Goal: Task Accomplishment & Management: Complete application form

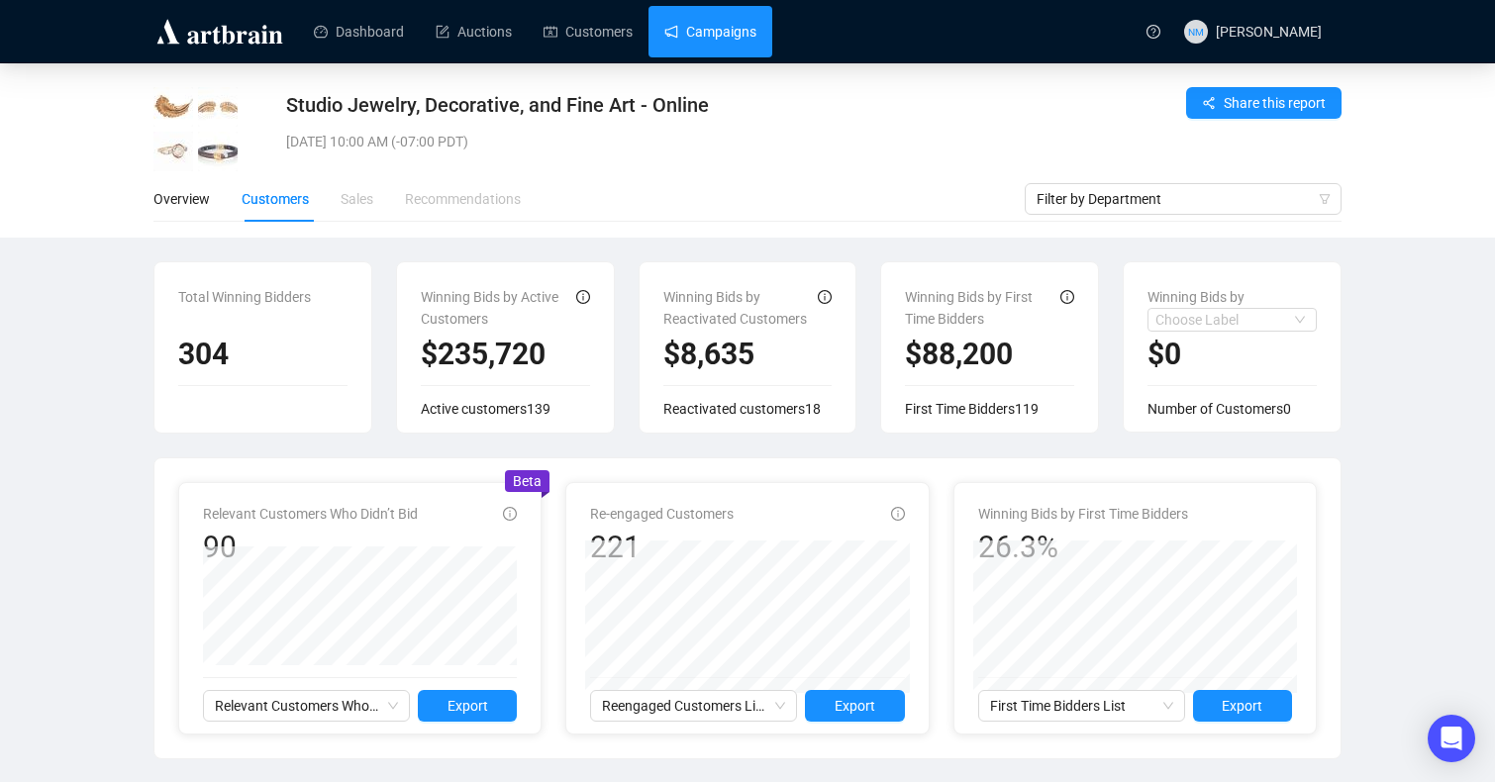
click at [745, 34] on link "Campaigns" at bounding box center [710, 31] width 92 height 51
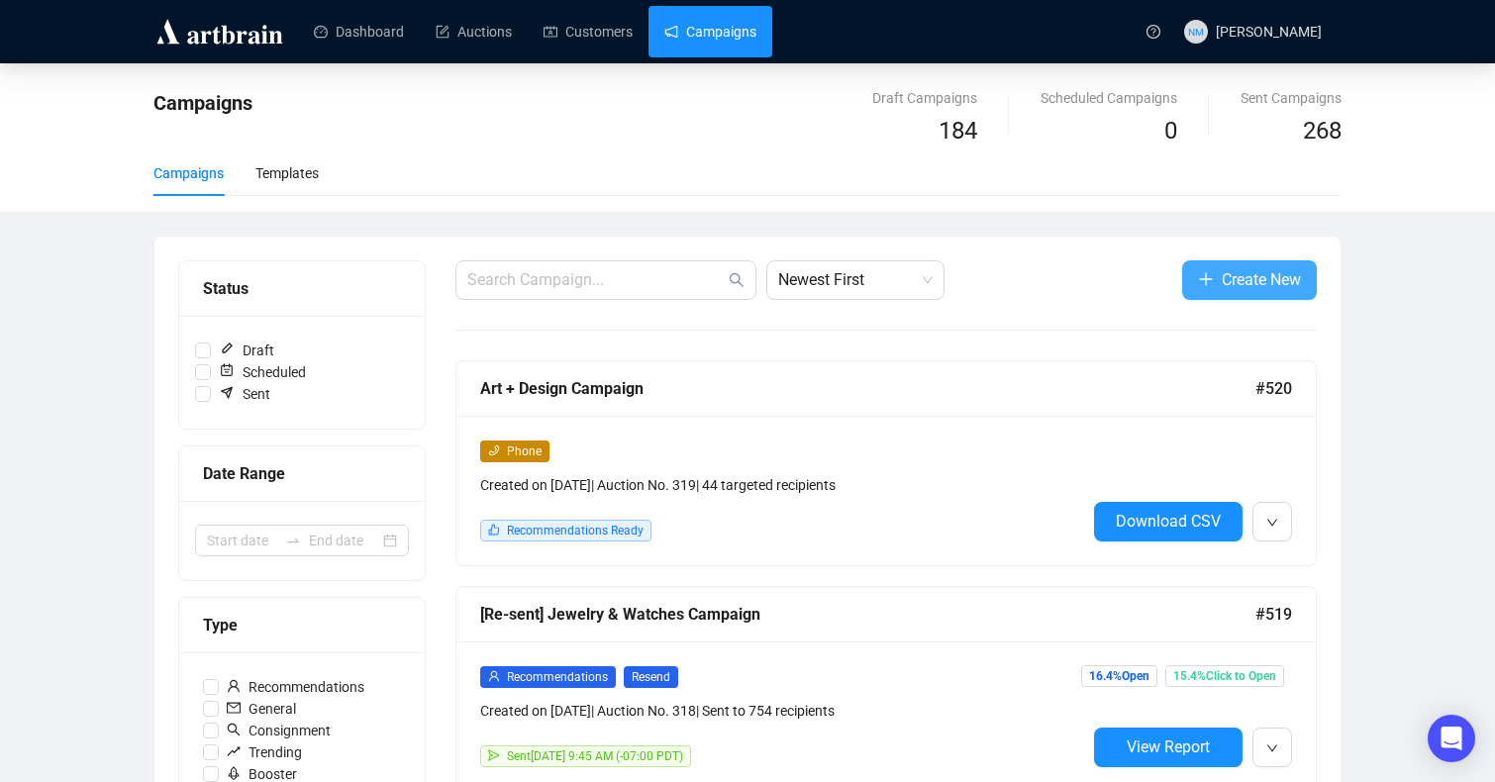
click at [1250, 280] on span "Create New" at bounding box center [1261, 279] width 79 height 25
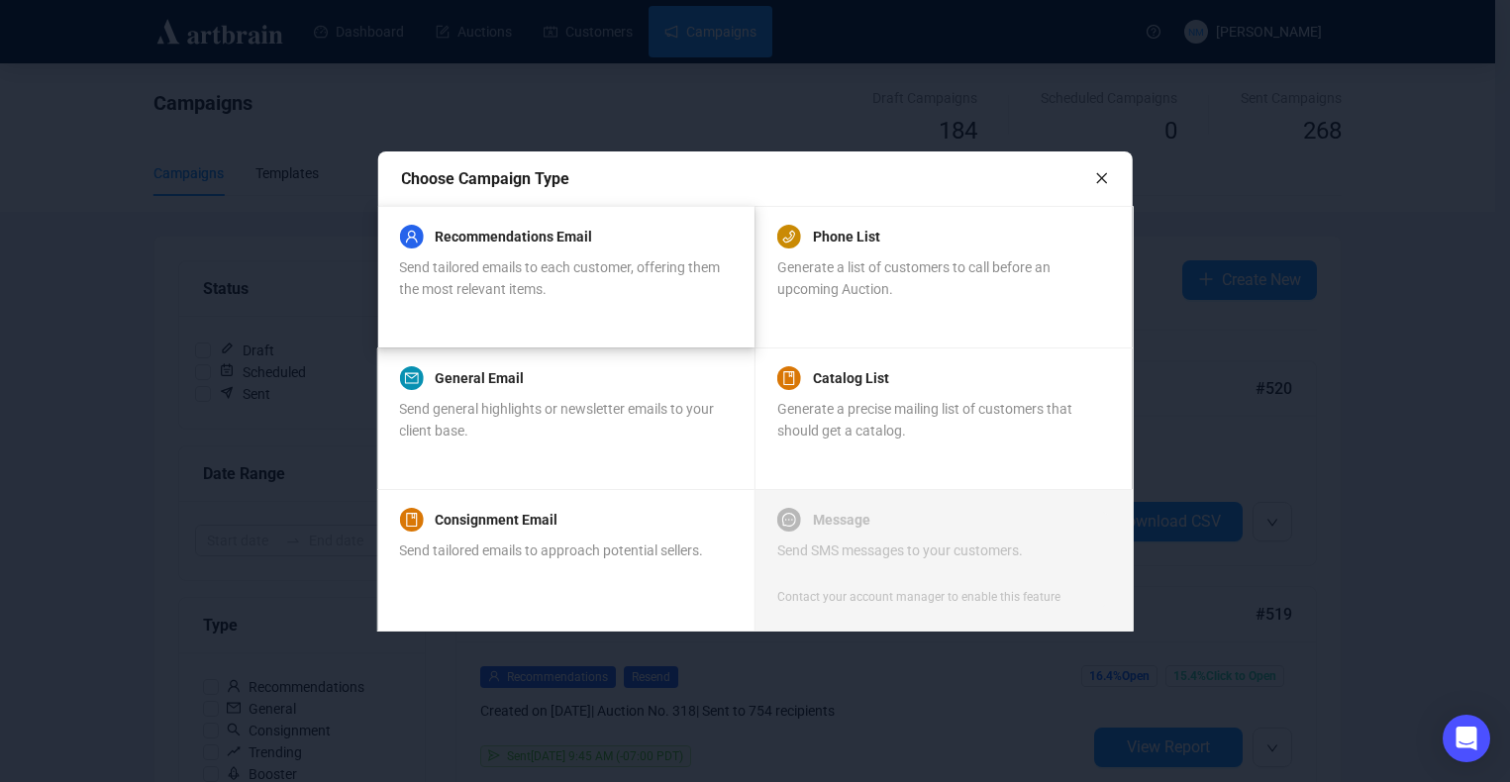
click at [485, 259] on span "Send tailored emails to each customer, offering them the most relevant items." at bounding box center [559, 278] width 321 height 38
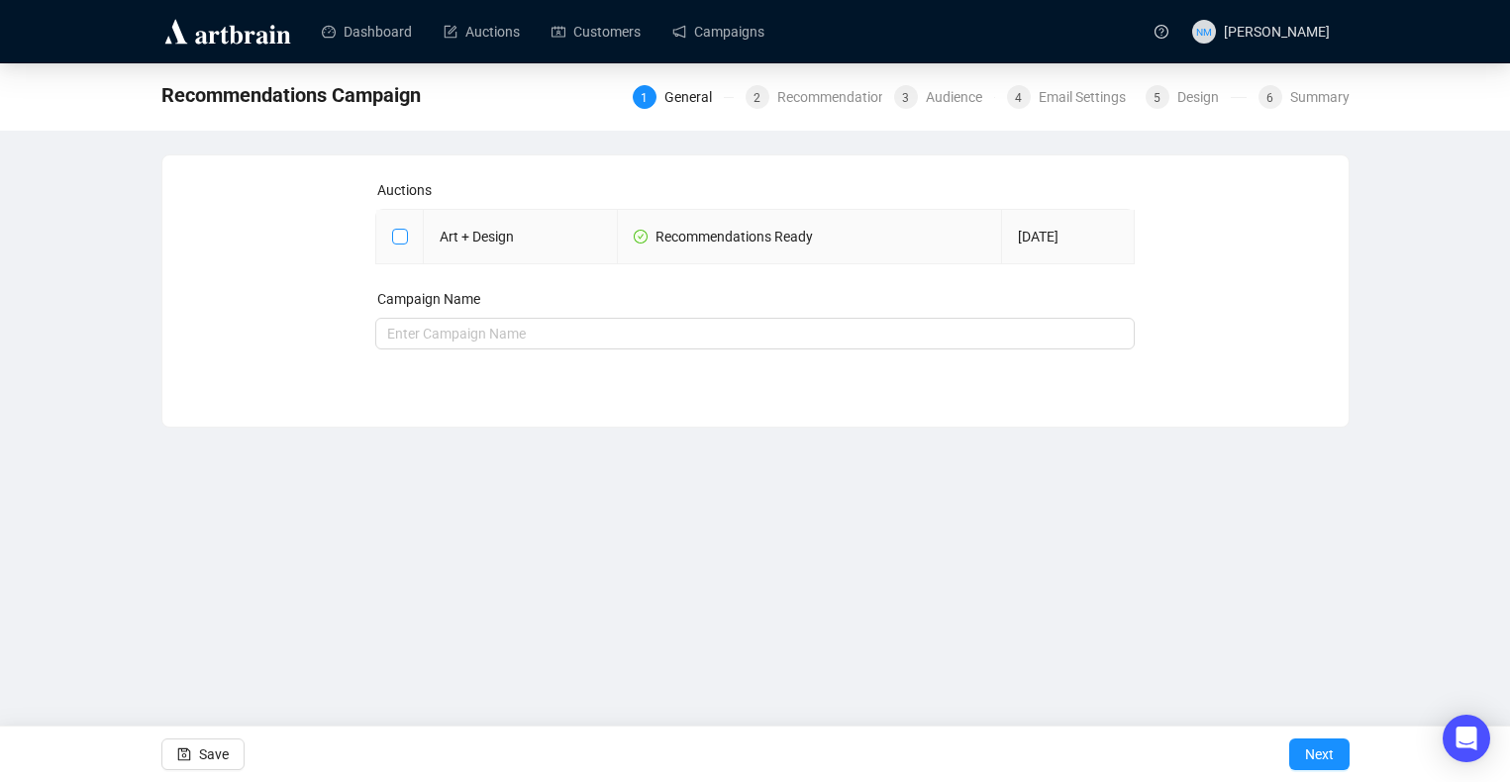
click at [396, 238] on input "checkbox" at bounding box center [399, 236] width 14 height 14
checkbox input "true"
type input "Art + Design Campaign"
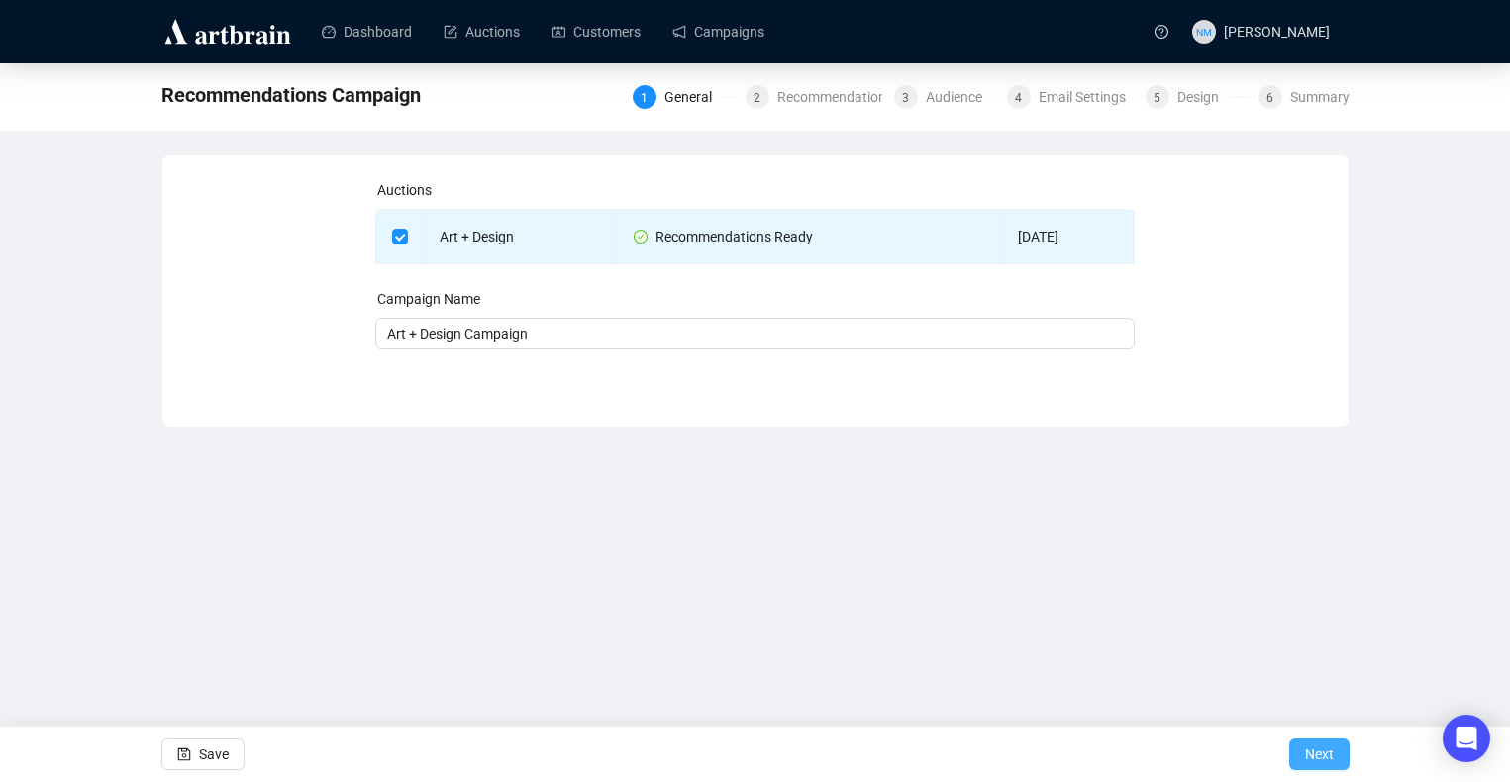
click at [1317, 751] on span "Next" at bounding box center [1319, 754] width 29 height 55
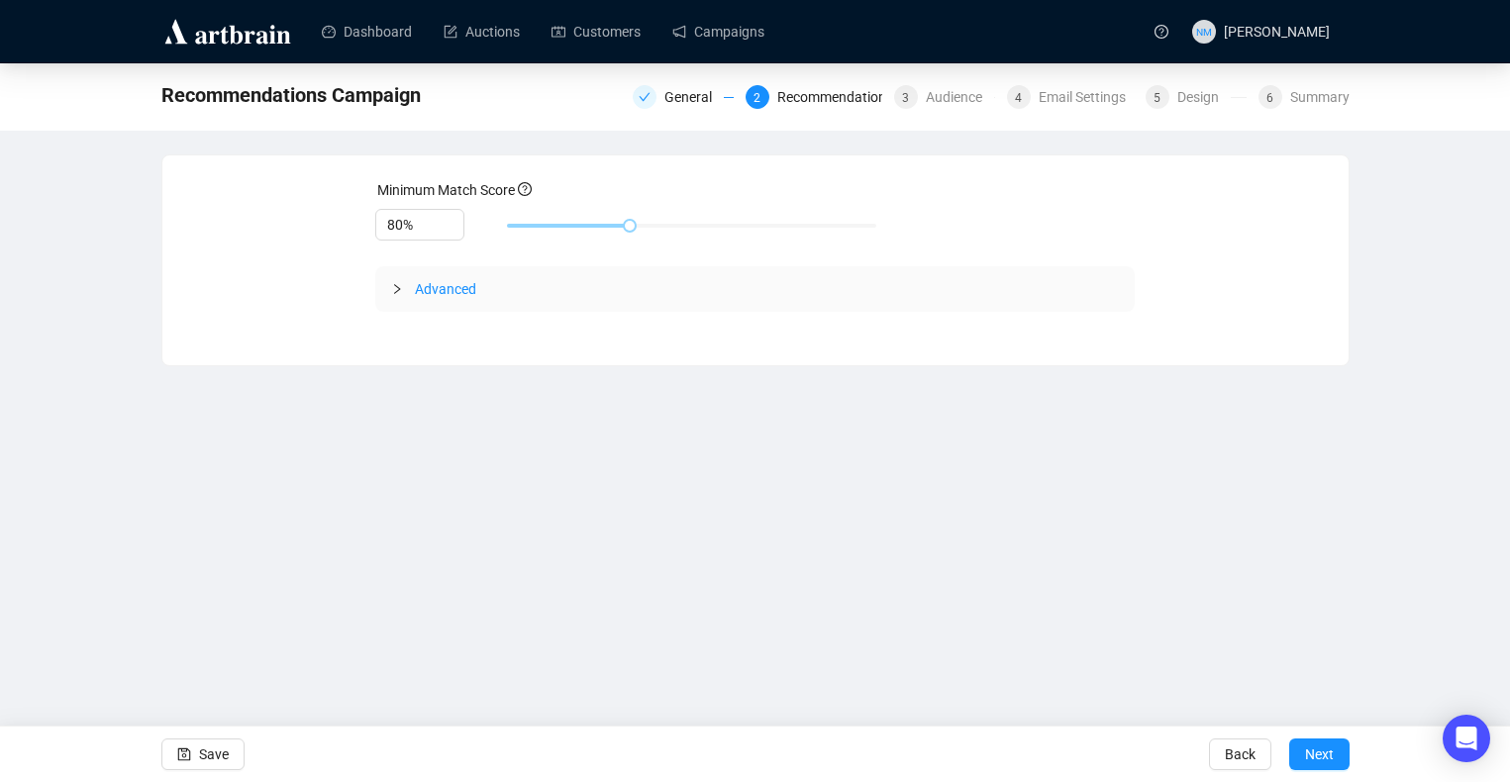
click at [397, 292] on icon "collapsed" at bounding box center [397, 289] width 12 height 12
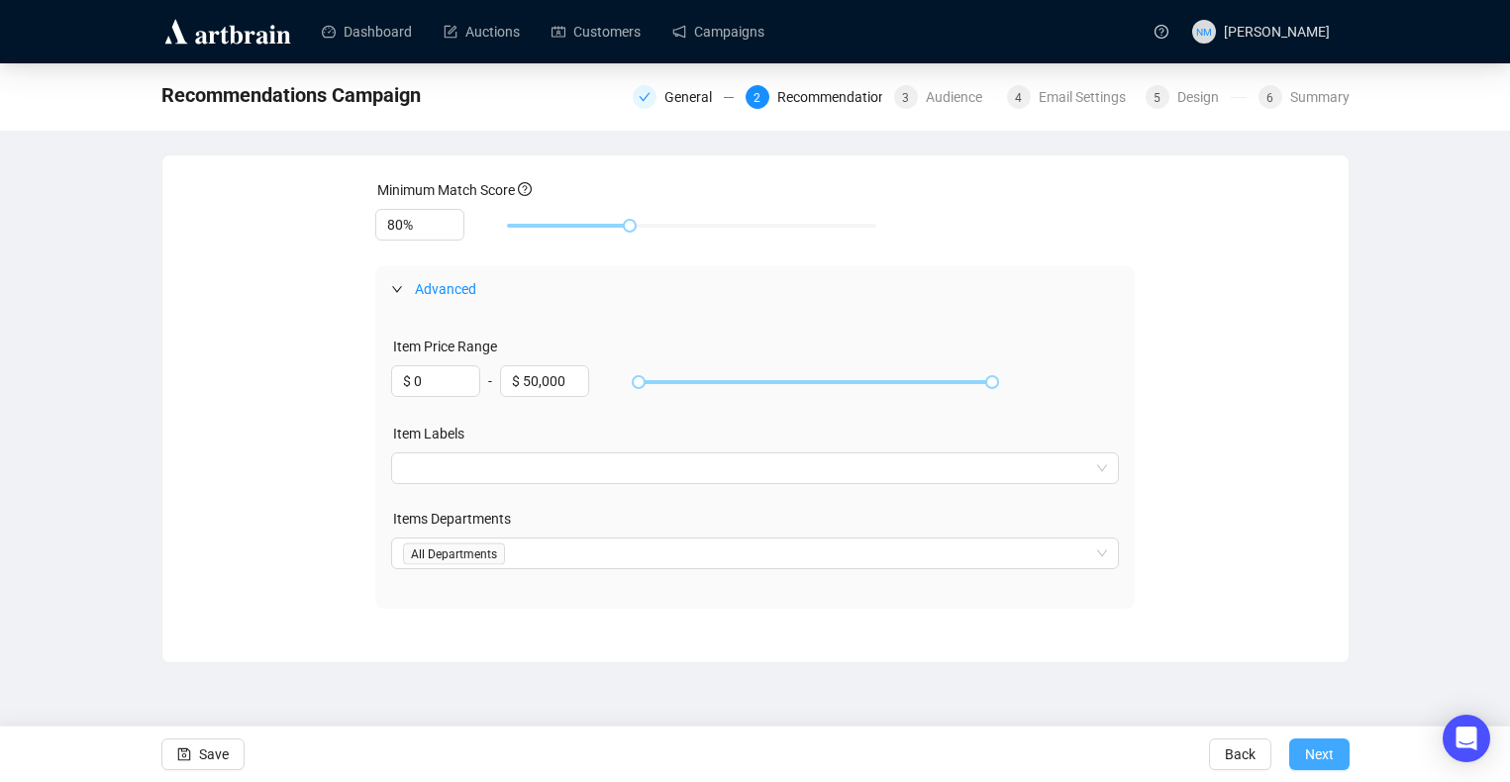
click at [1329, 751] on span "Next" at bounding box center [1319, 754] width 29 height 55
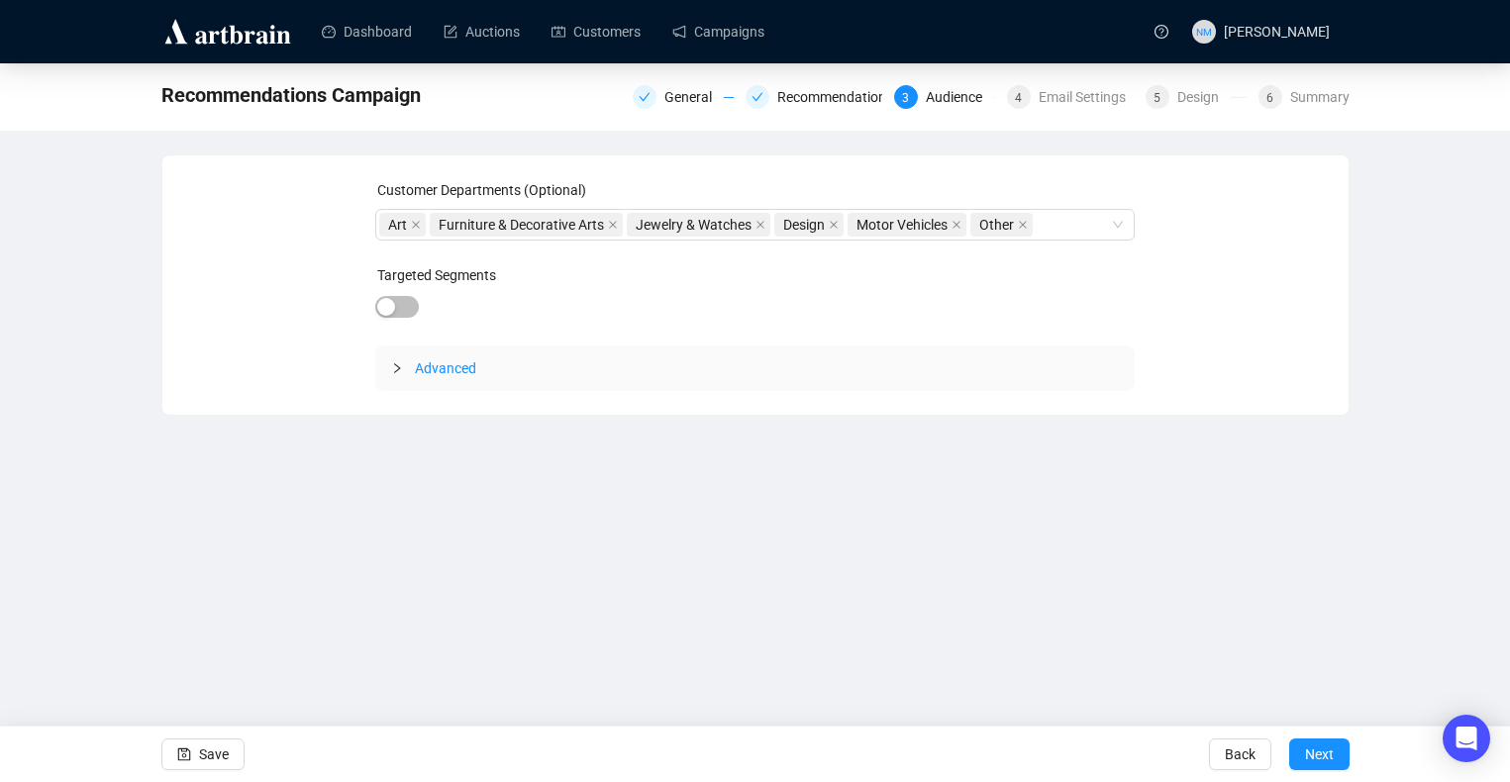
click at [398, 373] on icon "collapsed" at bounding box center [397, 368] width 12 height 12
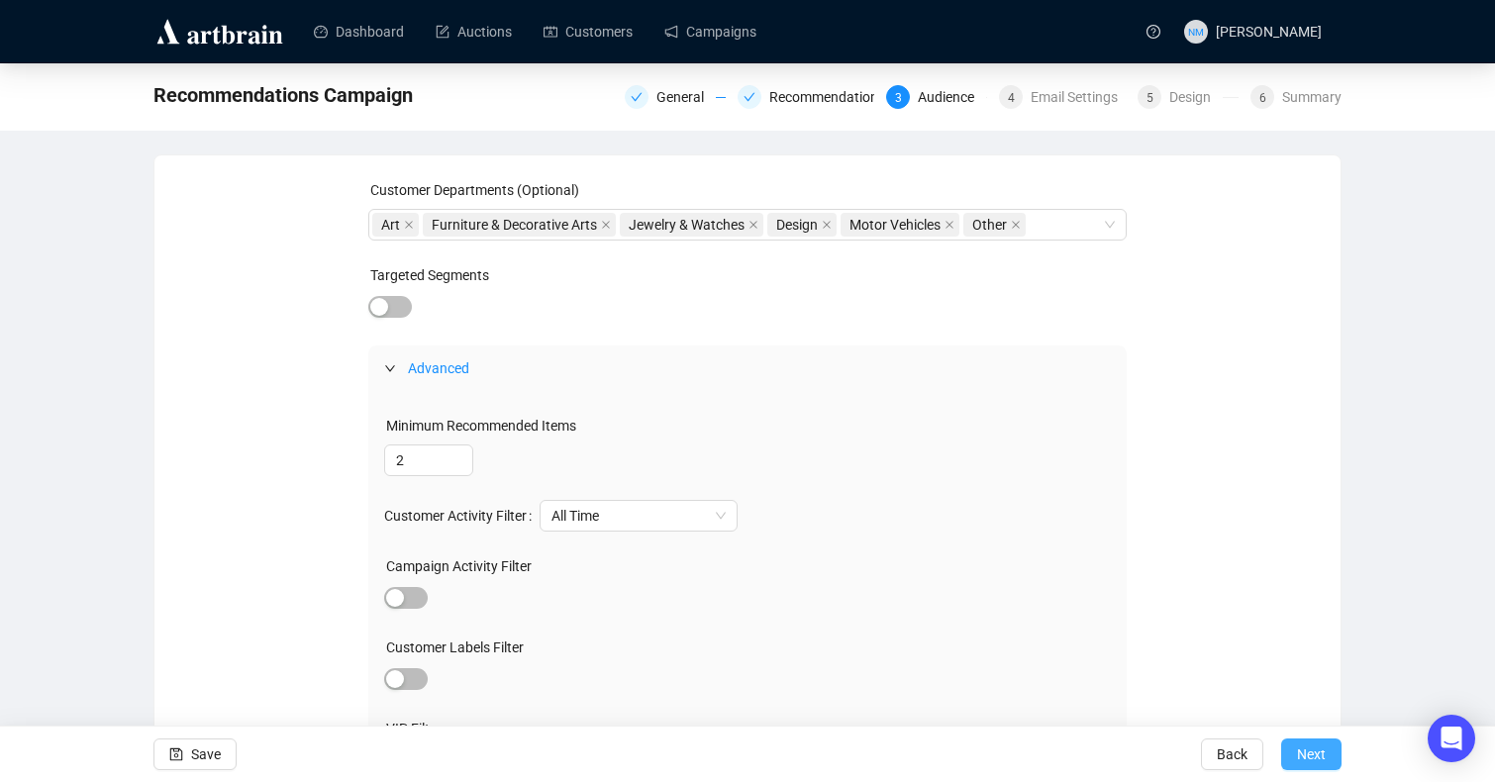
click at [1313, 764] on span "Next" at bounding box center [1311, 754] width 29 height 55
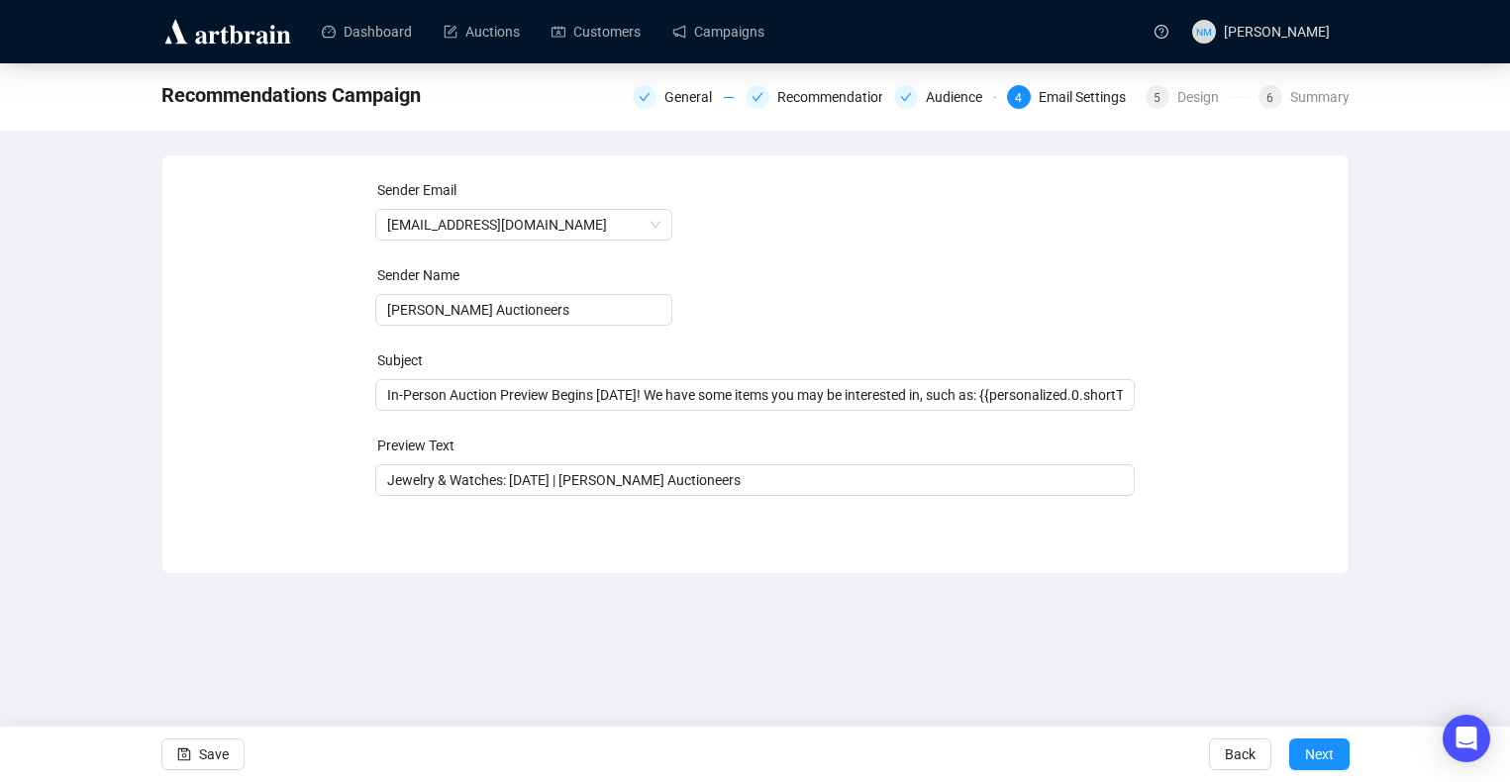
click at [522, 564] on div "Sender Email [EMAIL_ADDRESS][DOMAIN_NAME] Sender Name [PERSON_NAME] Auctioneers…" at bounding box center [755, 364] width 1188 height 420
click at [492, 423] on form "Sender Email [EMAIL_ADDRESS][DOMAIN_NAME] Sender Name [PERSON_NAME] Auctioneers…" at bounding box center [754, 337] width 759 height 317
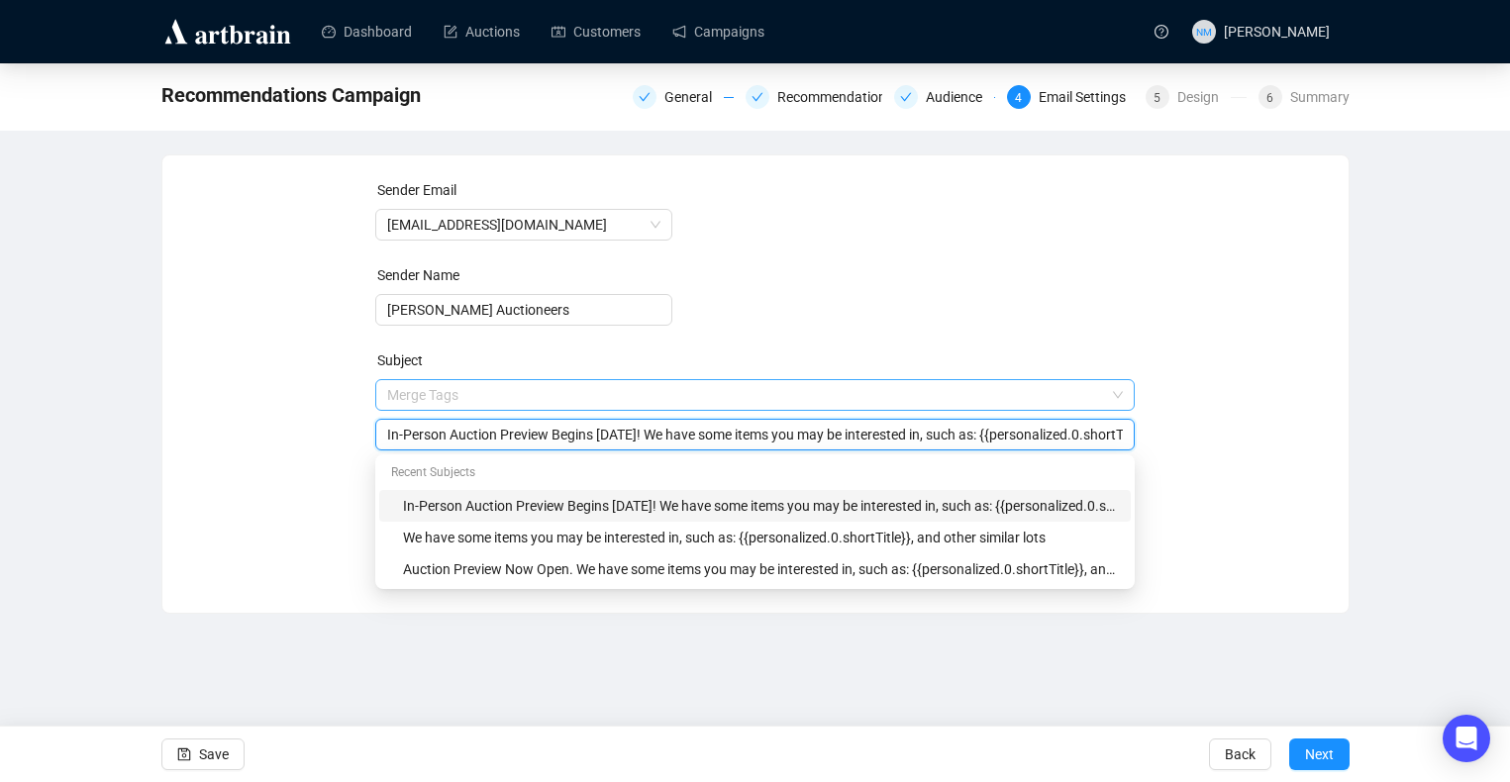
drag, startPoint x: 669, startPoint y: 399, endPoint x: 646, endPoint y: 395, distance: 24.1
click at [646, 395] on span "Merge Tags In-Person Auction Preview Begins [DATE]! We have some items you may …" at bounding box center [754, 414] width 759 height 55
click at [667, 440] on input "In-Person Auction Preview Begins [DATE]! We have some items you may be interest…" at bounding box center [755, 435] width 736 height 22
type input "In-Person Auction Preview Begins [DATE]! We have some items you may be interest…"
click at [1194, 517] on div "Sender Email [EMAIL_ADDRESS][DOMAIN_NAME] Sender Name [PERSON_NAME] Auctioneers…" at bounding box center [755, 369] width 1139 height 380
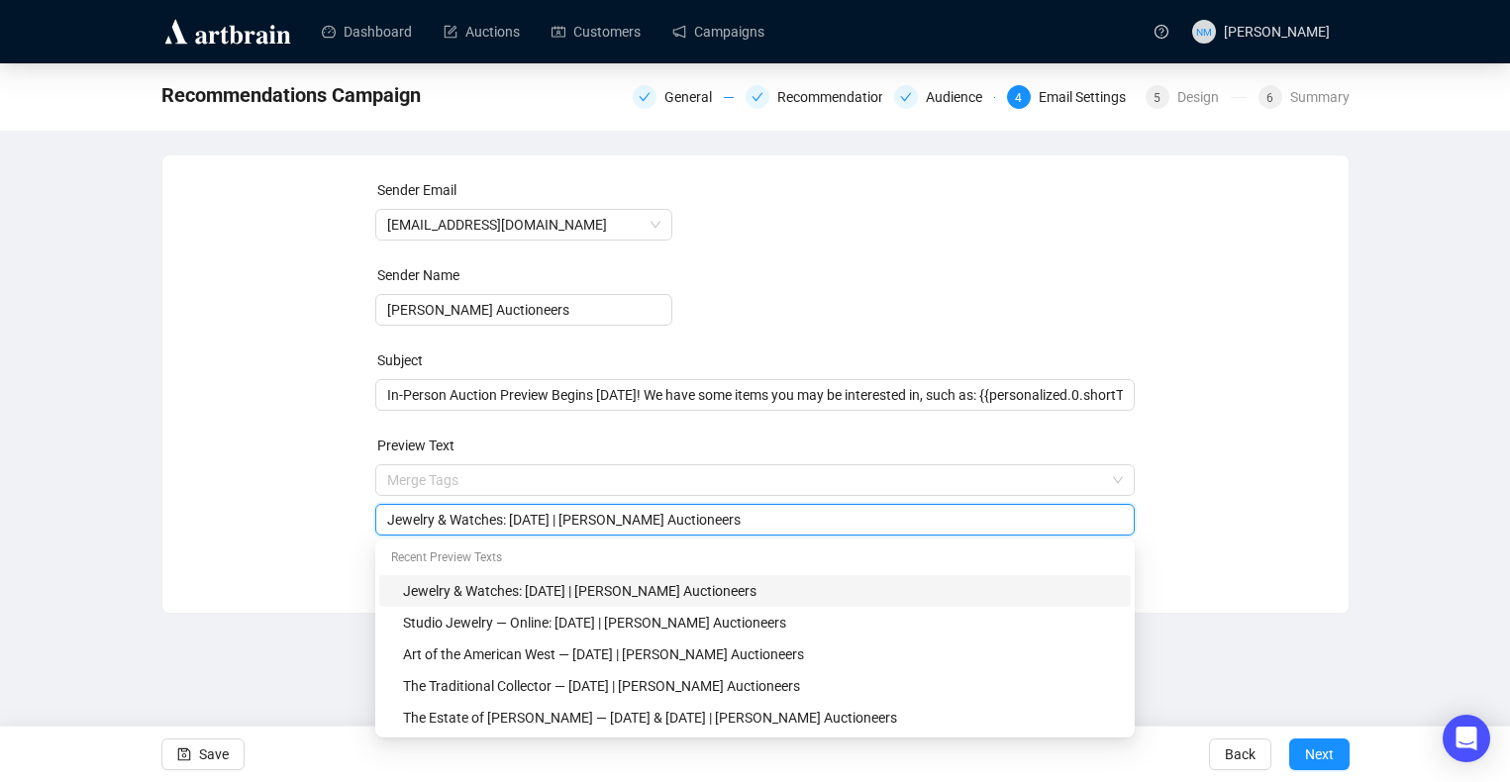
click at [508, 520] on input "Jewelry & Watches: [DATE] | [PERSON_NAME] Auctioneers" at bounding box center [755, 520] width 736 height 22
drag, startPoint x: 508, startPoint y: 521, endPoint x: 363, endPoint y: 516, distance: 144.6
click at [363, 516] on div "Sender Email [EMAIL_ADDRESS][DOMAIN_NAME] Sender Name [PERSON_NAME] Auctioneers…" at bounding box center [755, 369] width 1139 height 380
click at [562, 522] on input "Art + Design: [DATE] | [PERSON_NAME] Auctioneers" at bounding box center [755, 520] width 736 height 22
type input "Art + Design: [DATE] | [PERSON_NAME] Auctioneers"
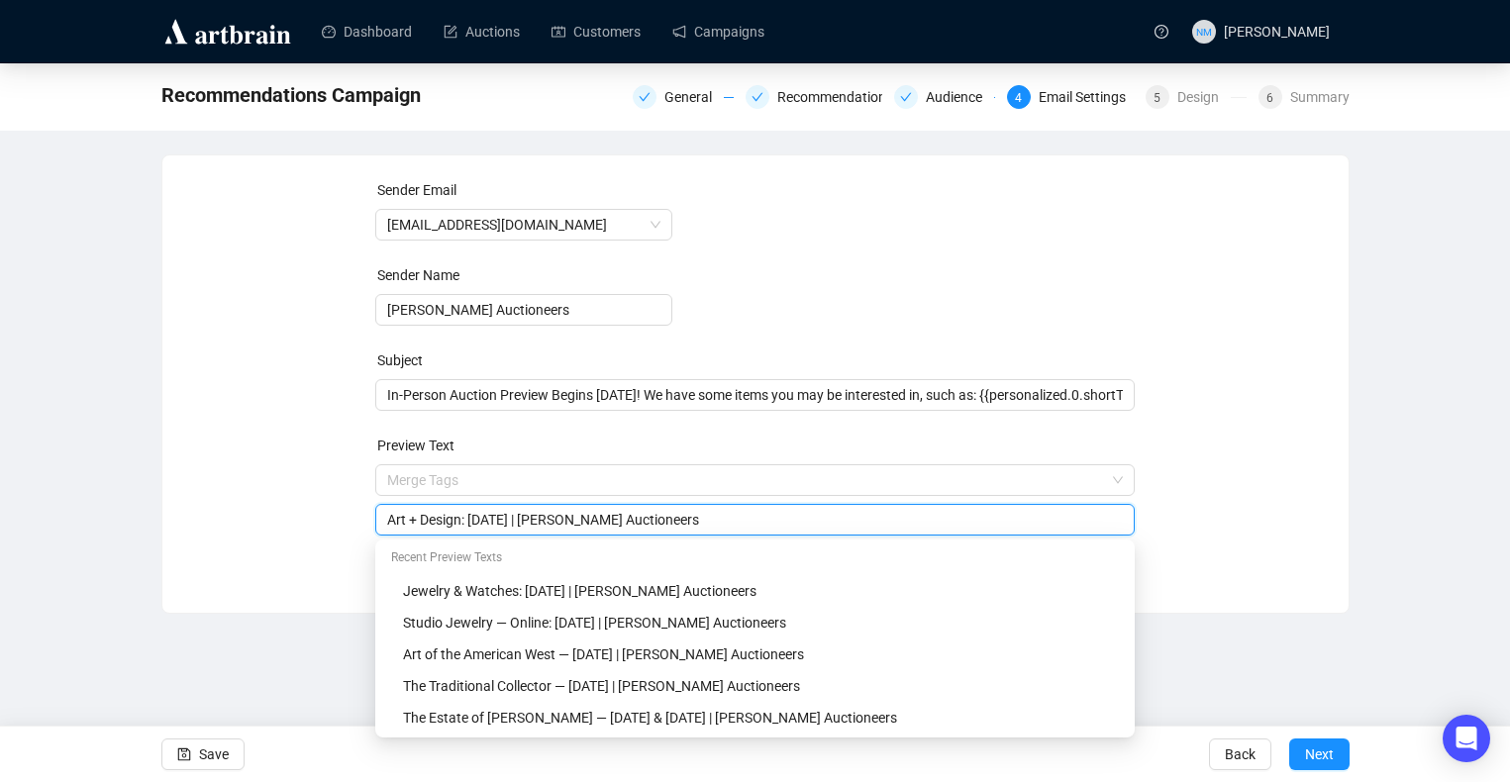
click at [1213, 534] on div "Sender Email [EMAIL_ADDRESS][DOMAIN_NAME] Sender Name [PERSON_NAME] Auctioneers…" at bounding box center [755, 369] width 1139 height 380
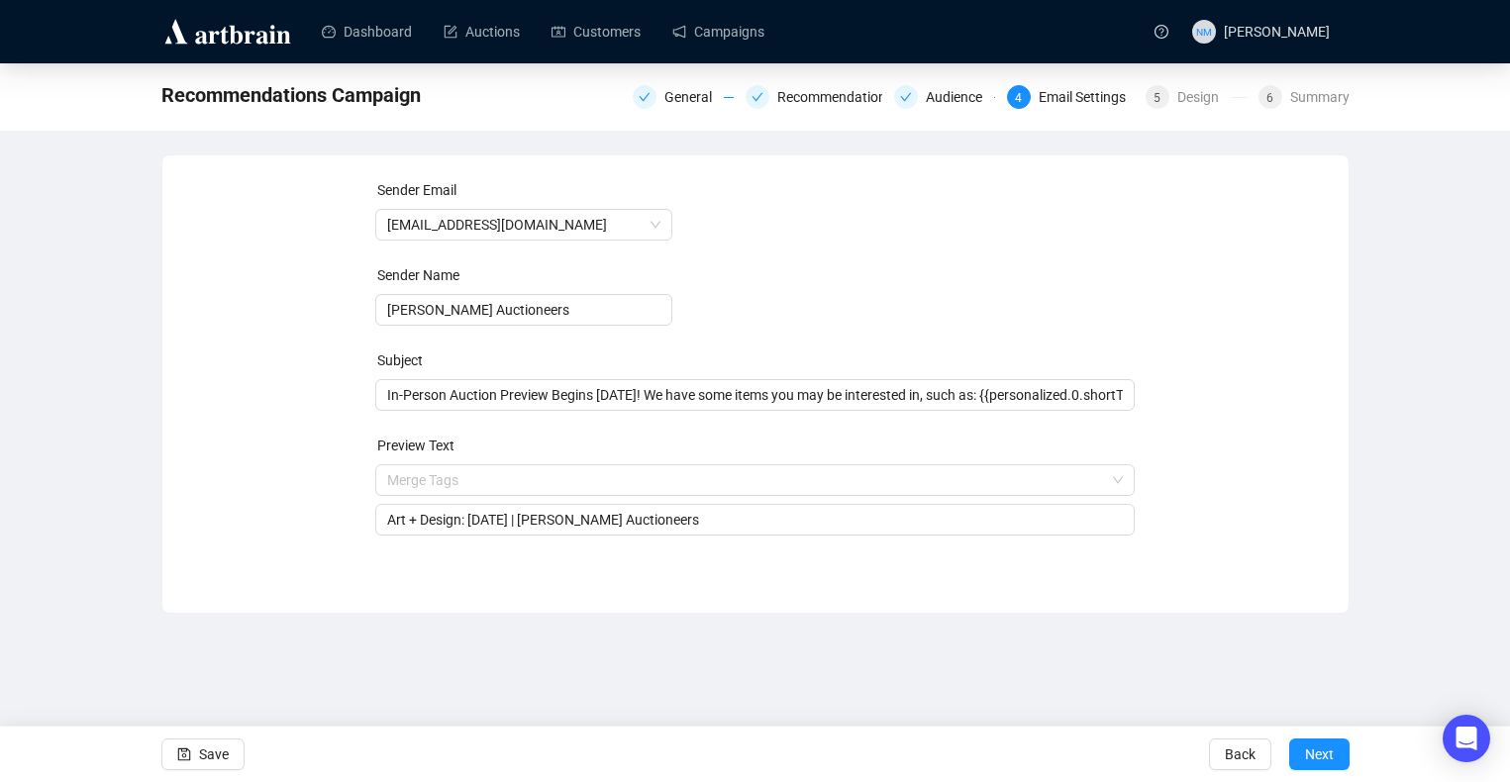
click at [1213, 534] on div "Sender Email [EMAIL_ADDRESS][DOMAIN_NAME] Sender Name [PERSON_NAME] Auctioneers…" at bounding box center [755, 369] width 1139 height 380
click at [1314, 754] on span "Next" at bounding box center [1319, 754] width 29 height 55
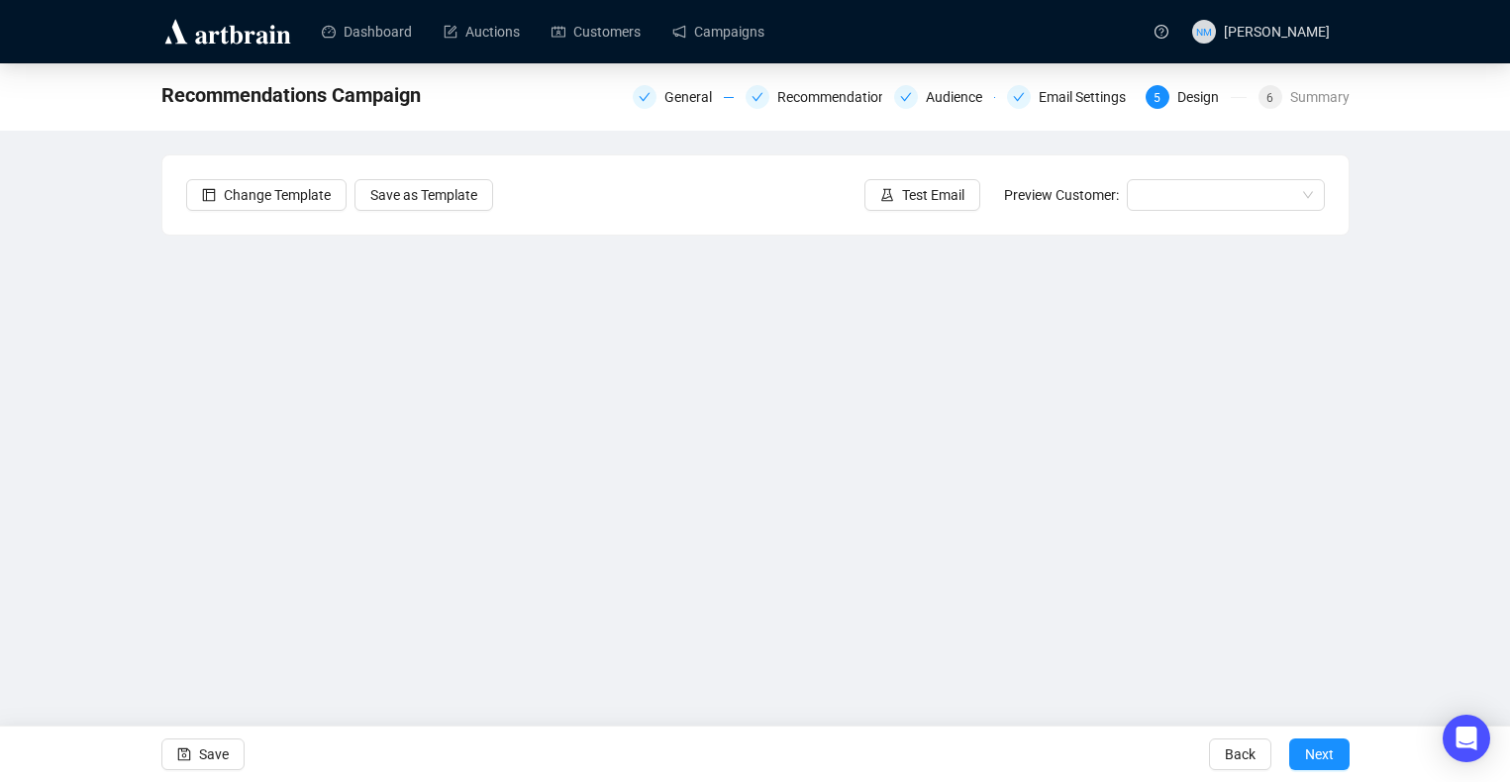
click at [1359, 333] on div "Recommendations Campaign General Recommendations Audience Email Settings 5 Desi…" at bounding box center [755, 396] width 1510 height 667
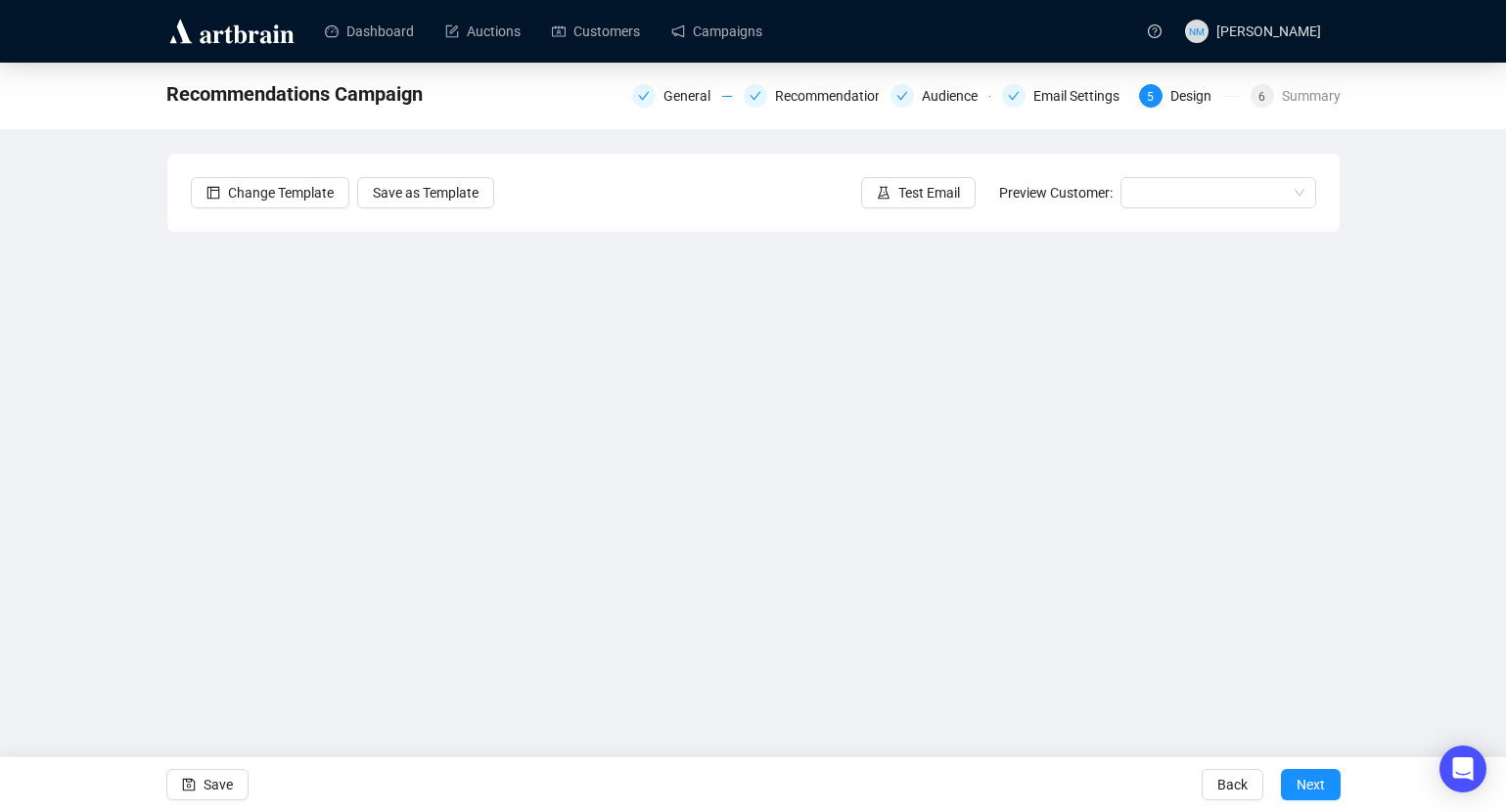
click at [1343, 444] on div "Recommendations Campaign General Recommendations Audience Email Settings 5 Desi…" at bounding box center [753, 399] width 1506 height 674
click at [216, 763] on span "Save" at bounding box center [218, 783] width 30 height 54
click at [942, 189] on span "Test Email" at bounding box center [929, 193] width 61 height 22
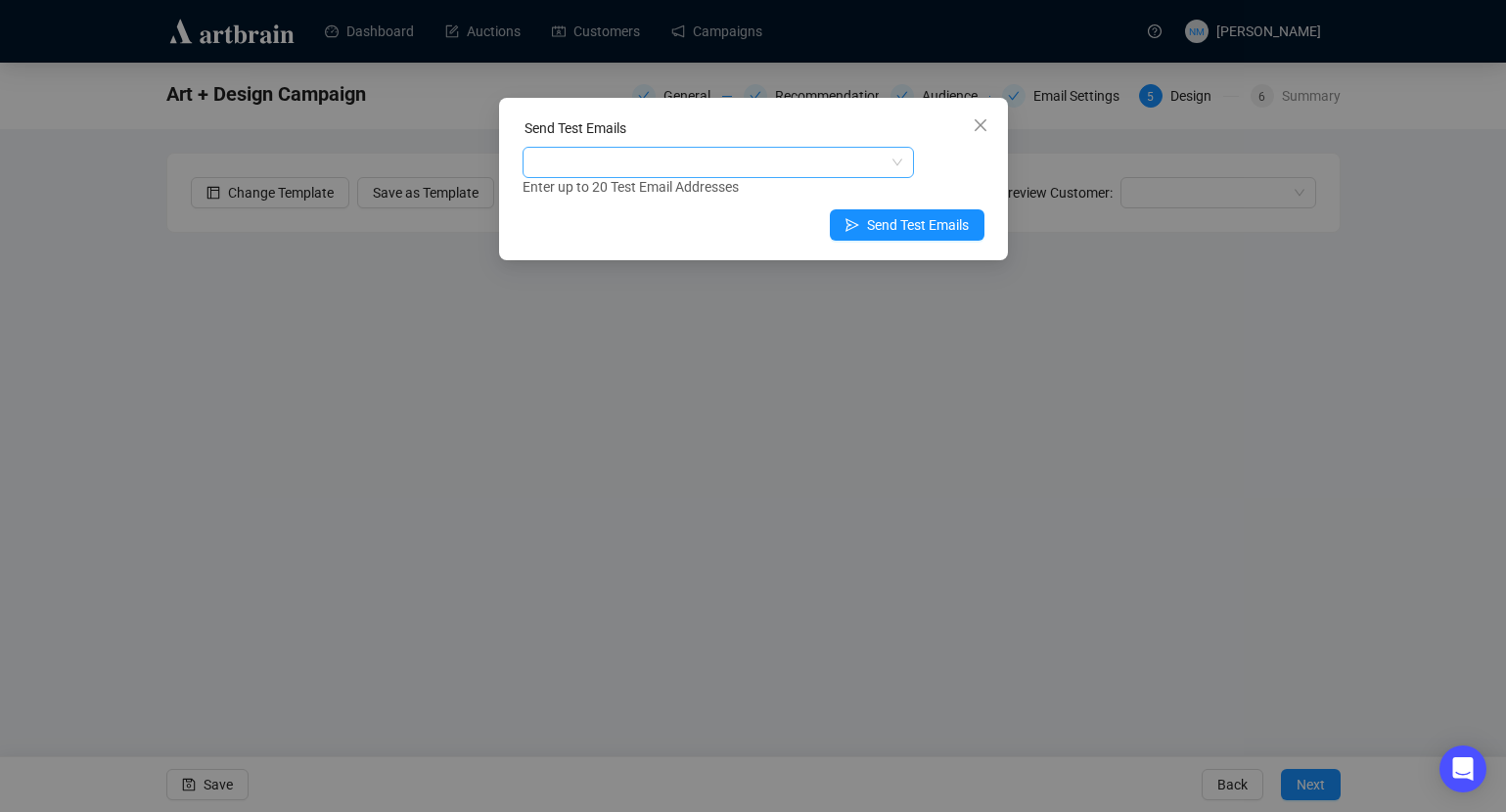
click at [729, 161] on div at bounding box center [708, 162] width 363 height 28
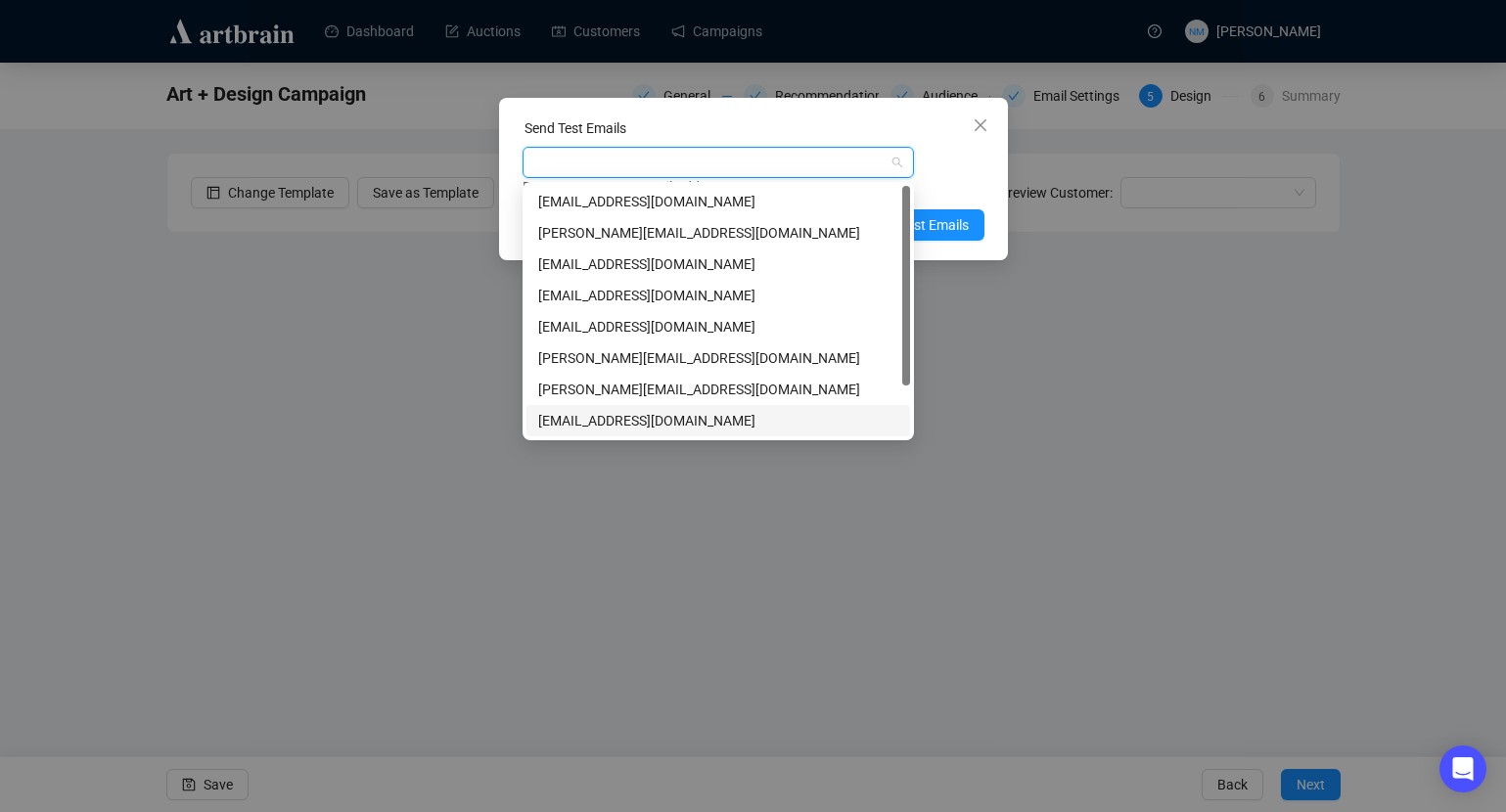
click at [641, 432] on div "[EMAIL_ADDRESS][DOMAIN_NAME]" at bounding box center [718, 421] width 383 height 32
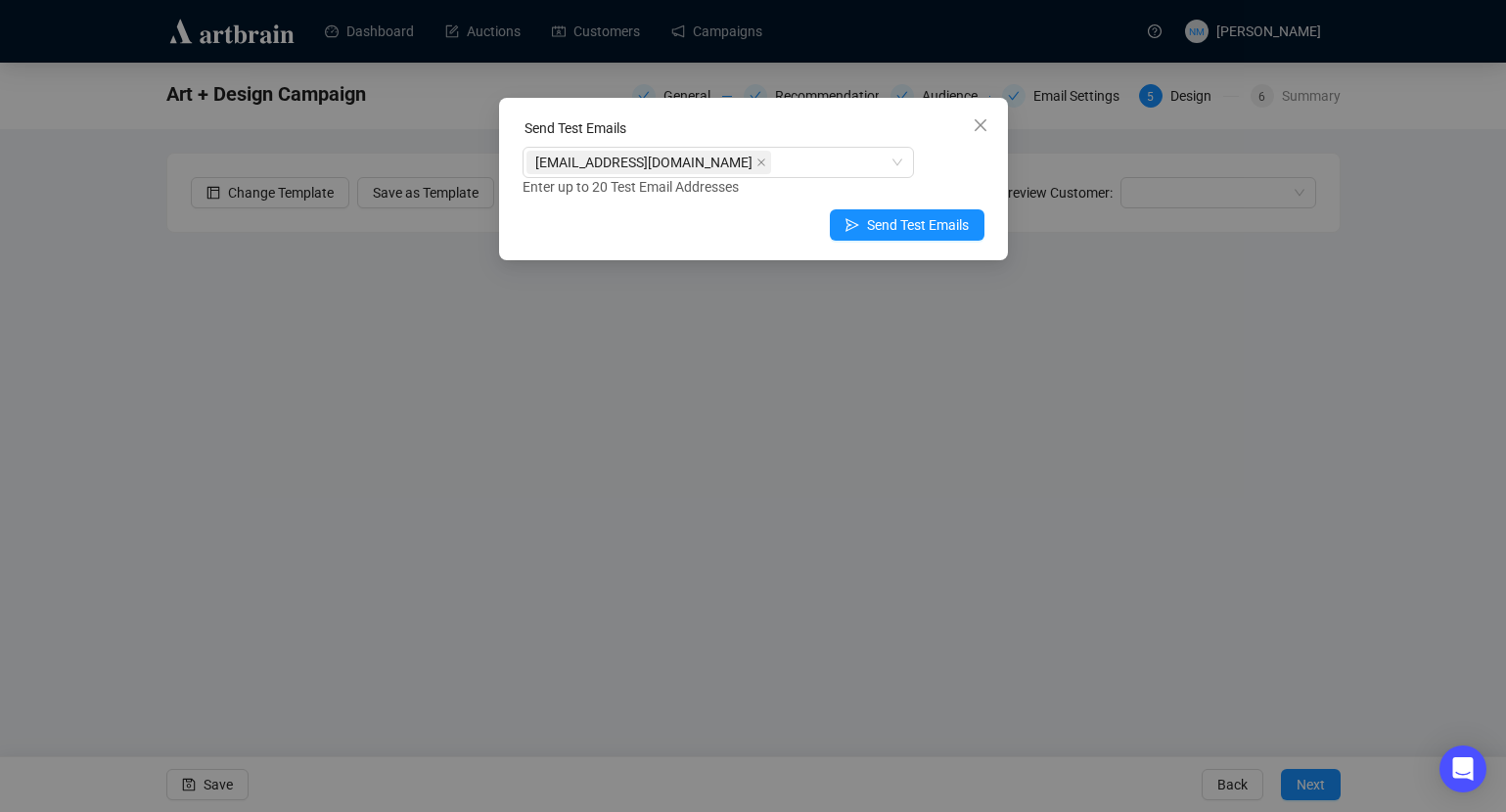
click at [970, 167] on div "[EMAIL_ADDRESS][DOMAIN_NAME] Enter up to 20 Test Email Addresses" at bounding box center [753, 172] width 461 height 50
click at [949, 214] on span "Send Test Emails" at bounding box center [917, 225] width 102 height 22
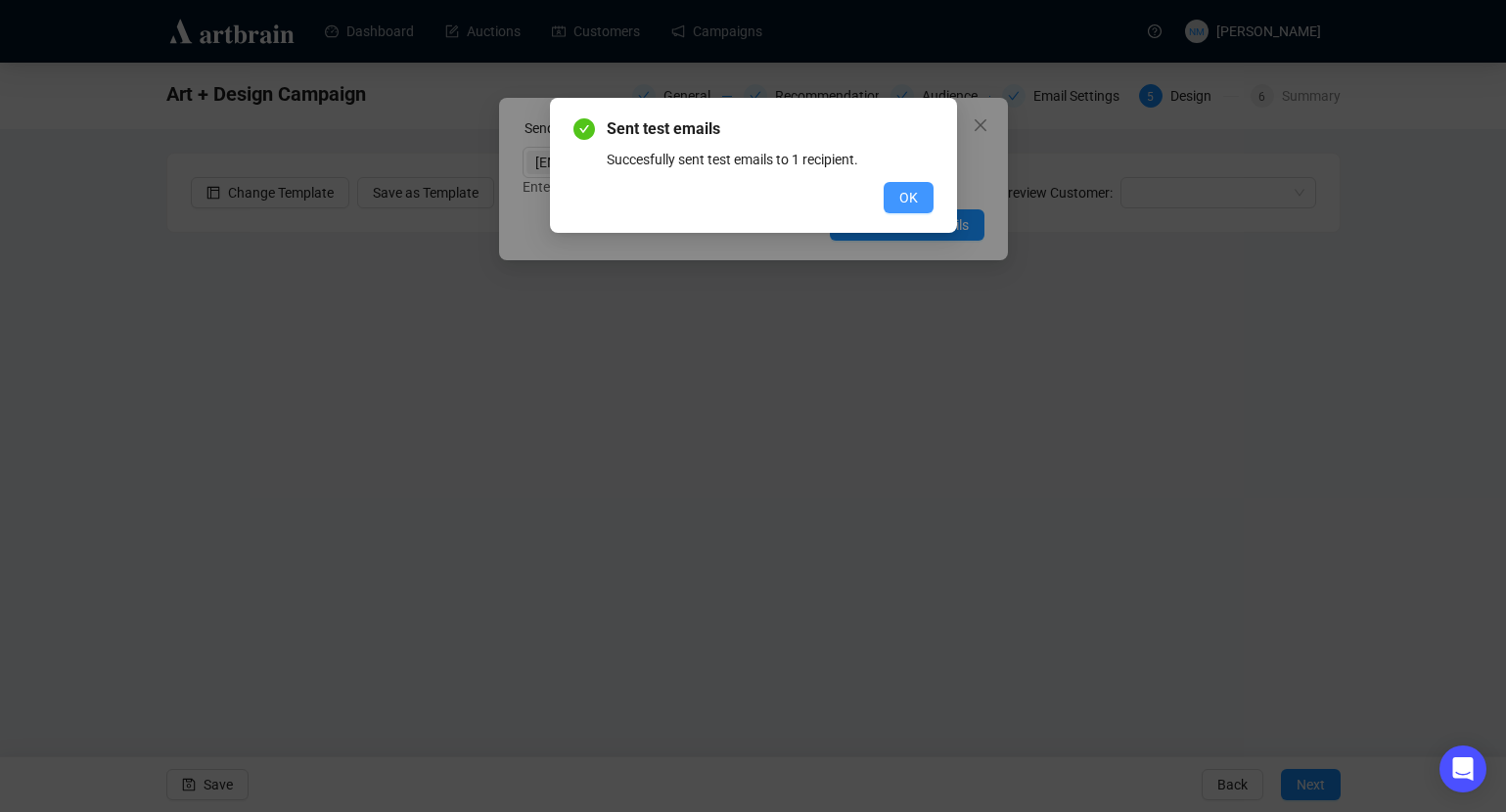
click at [899, 194] on span "OK" at bounding box center [908, 198] width 19 height 22
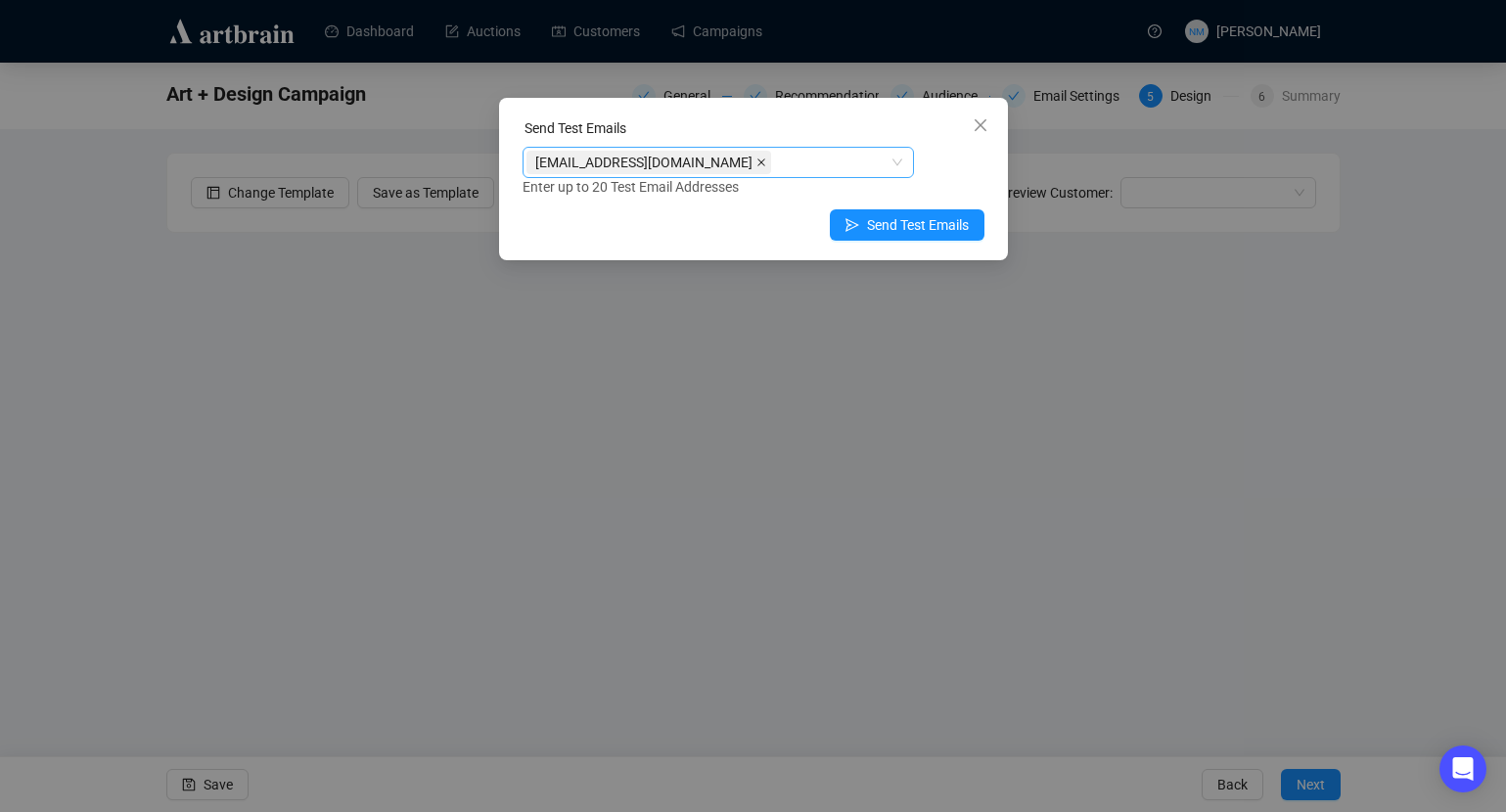
click at [756, 152] on span at bounding box center [761, 162] width 10 height 22
click at [684, 164] on div at bounding box center [708, 162] width 363 height 28
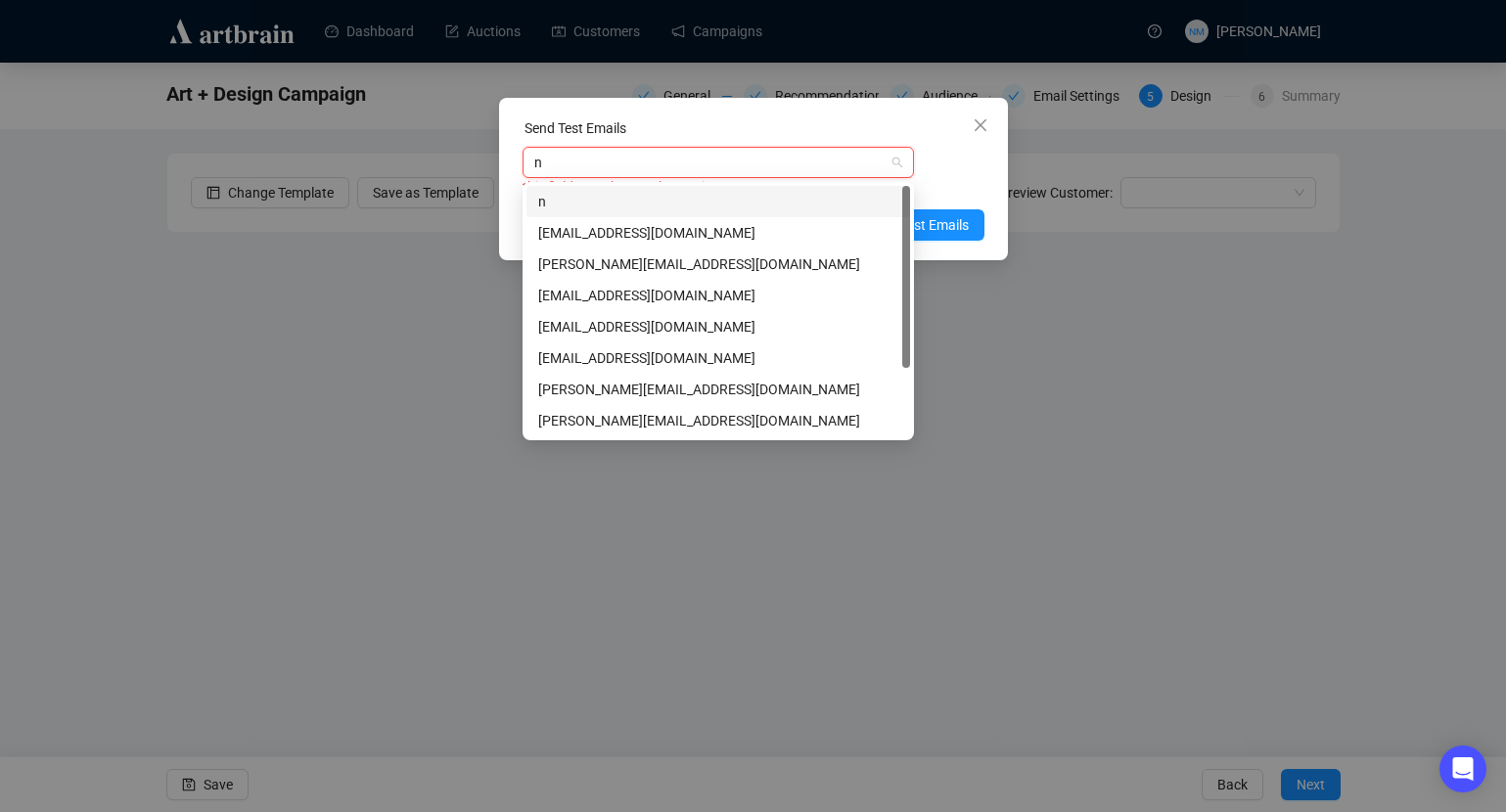
type input "na"
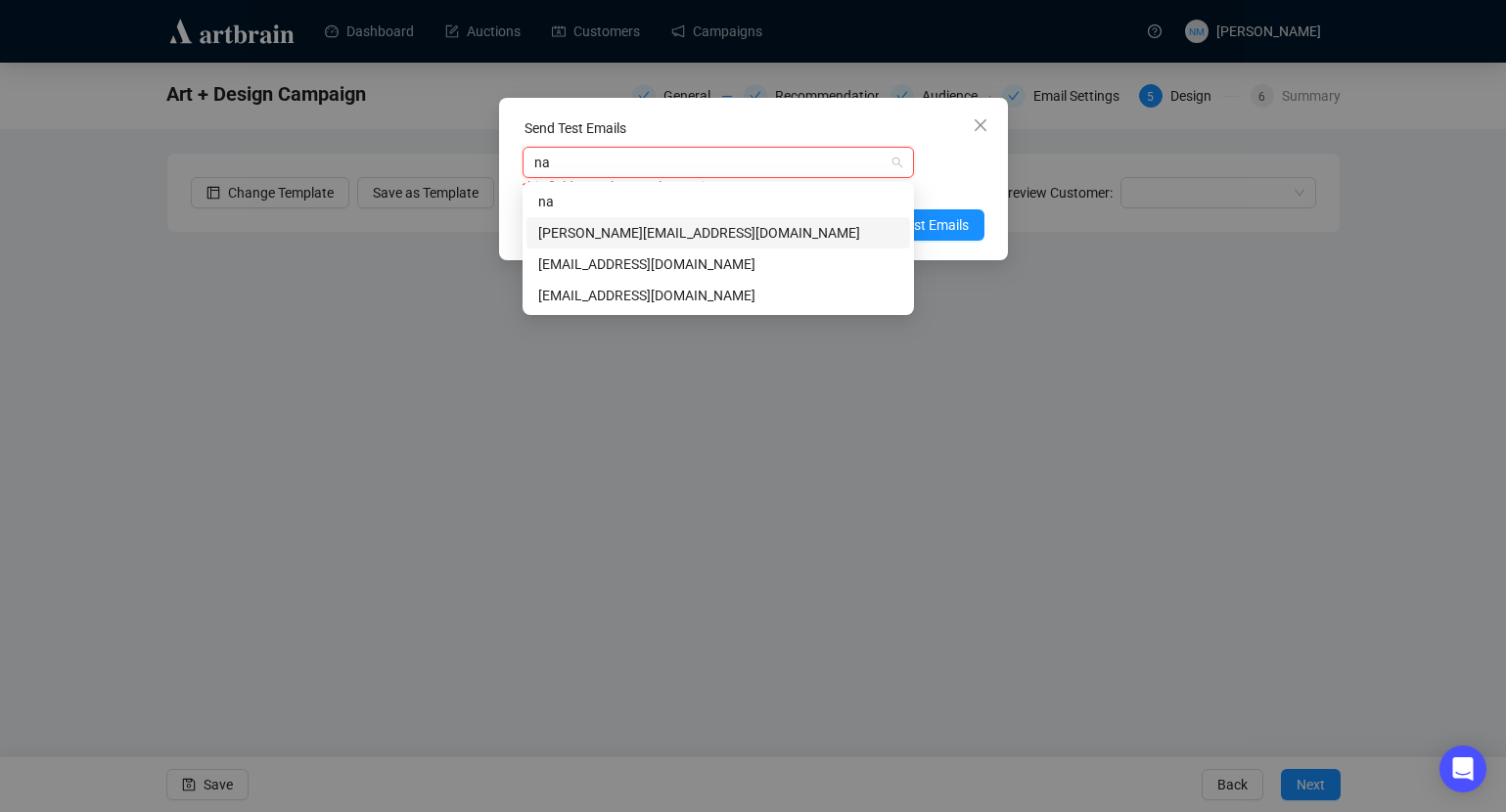
click at [632, 221] on div "[PERSON_NAME][EMAIL_ADDRESS][DOMAIN_NAME]" at bounding box center [718, 233] width 383 height 32
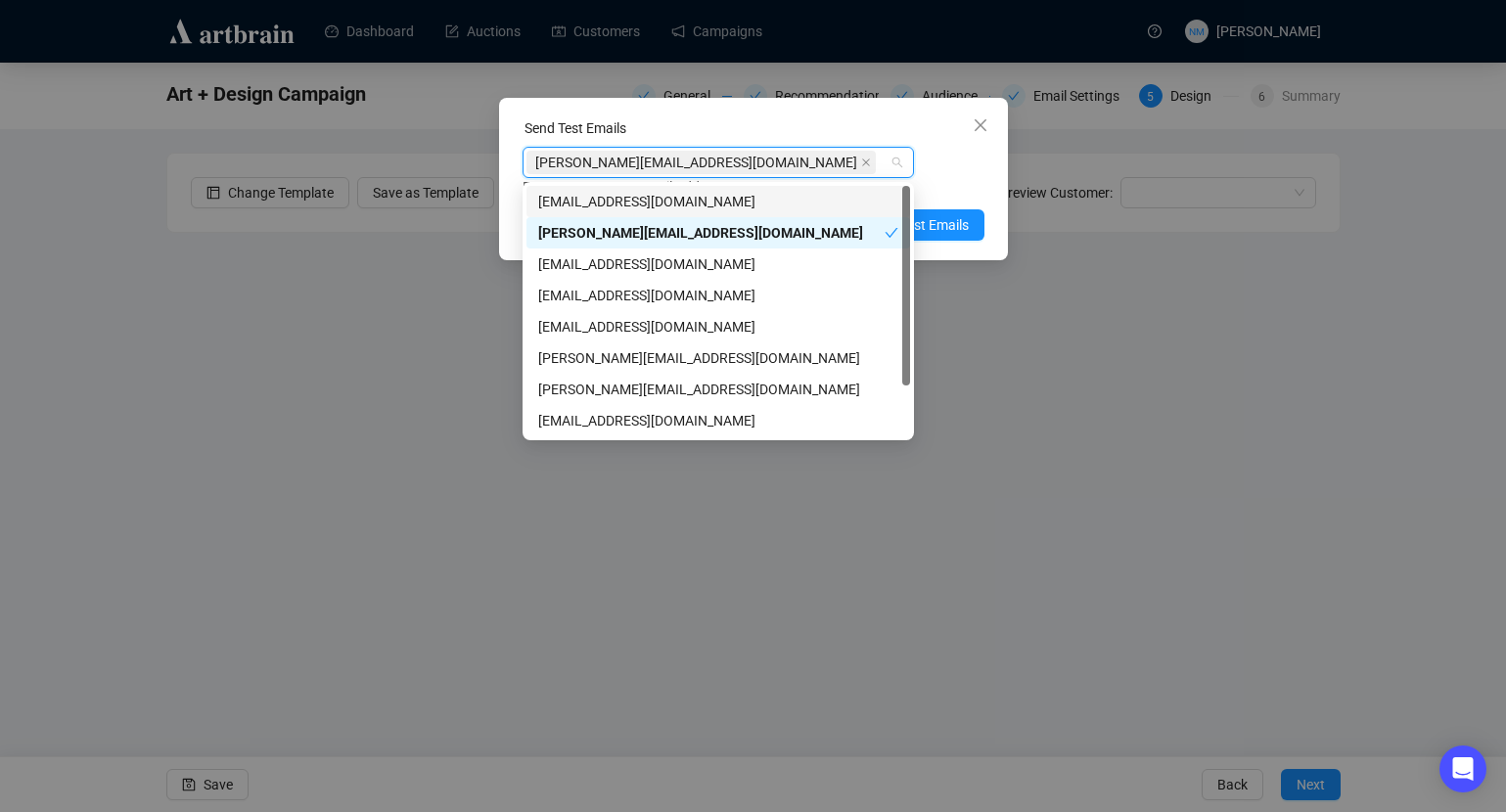
click at [957, 172] on div "[PERSON_NAME][EMAIL_ADDRESS][DOMAIN_NAME] Enter up to 20 Test Email Addresses" at bounding box center [753, 172] width 461 height 50
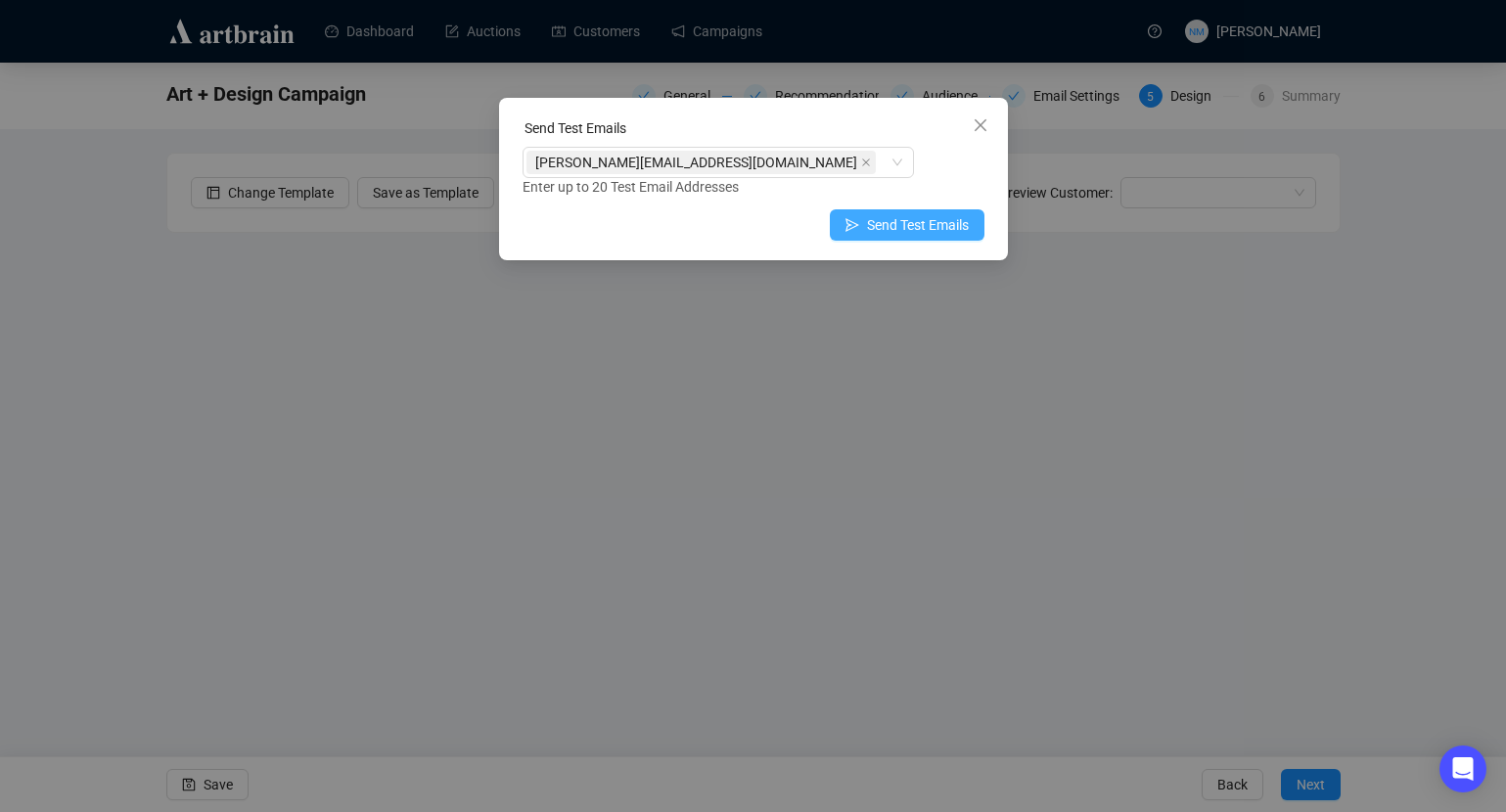
click at [949, 220] on span "Send Test Emails" at bounding box center [917, 225] width 102 height 22
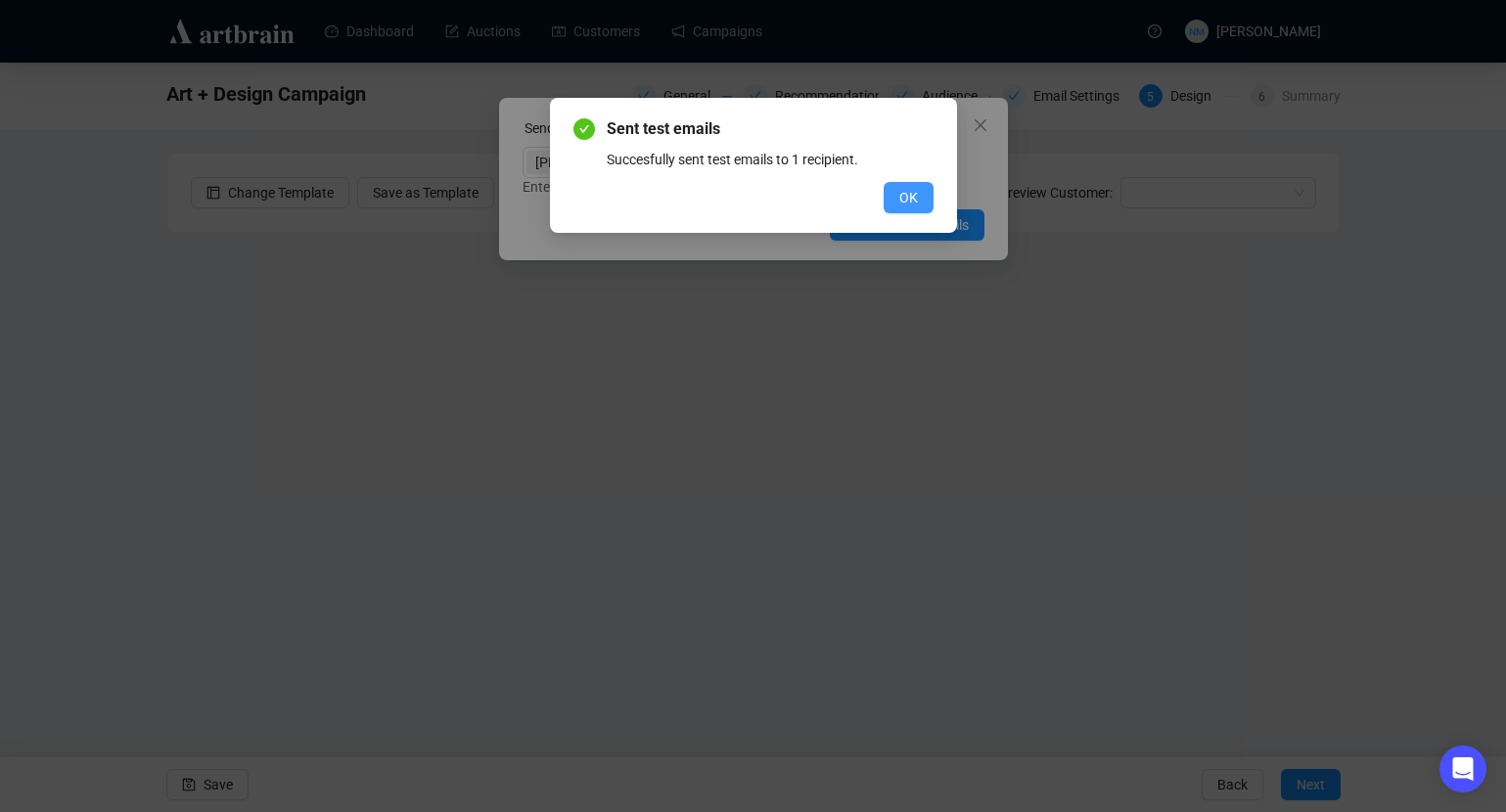
click at [902, 190] on span "OK" at bounding box center [908, 198] width 19 height 22
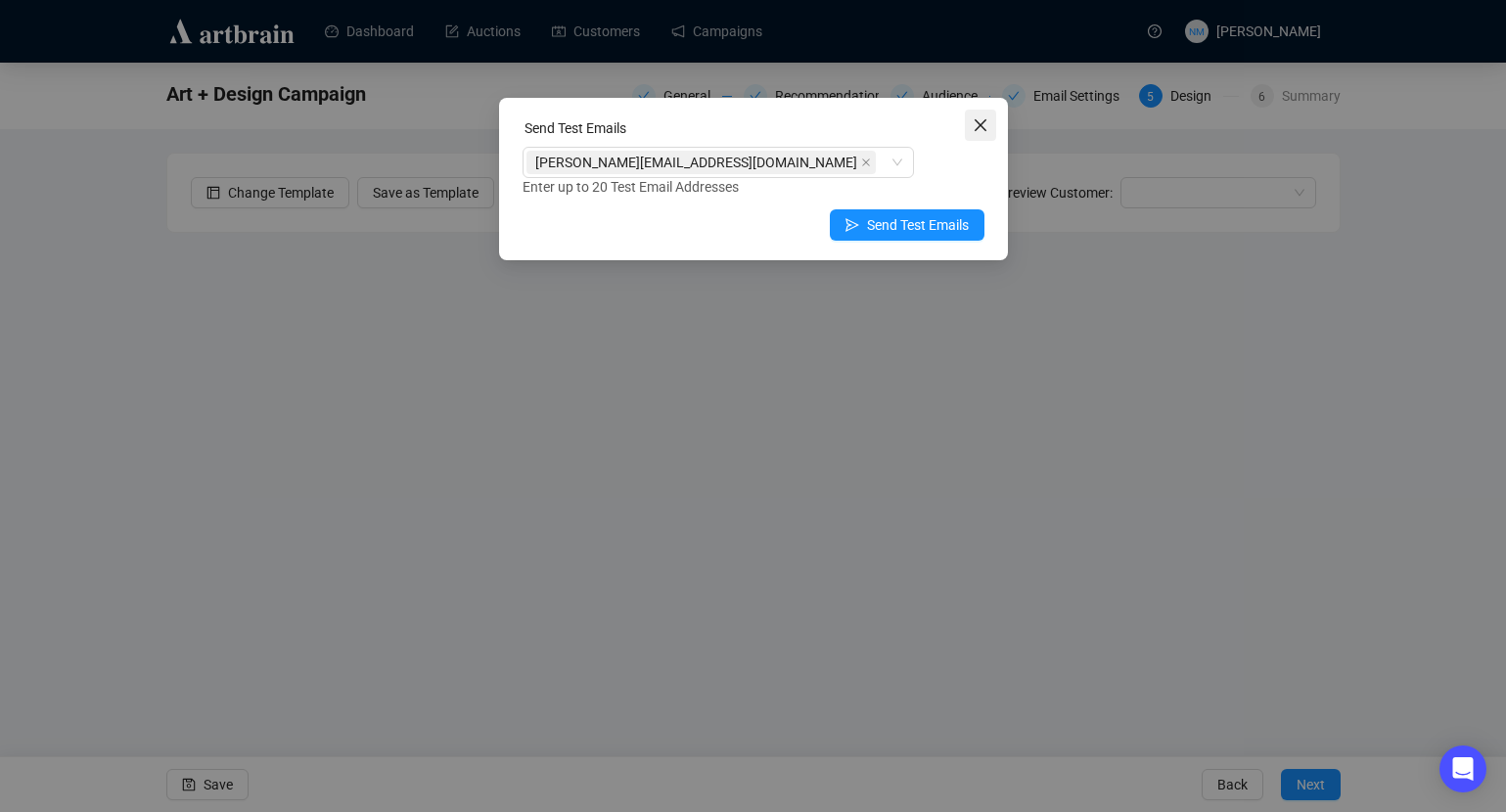
click at [976, 117] on button "Close" at bounding box center [980, 125] width 32 height 32
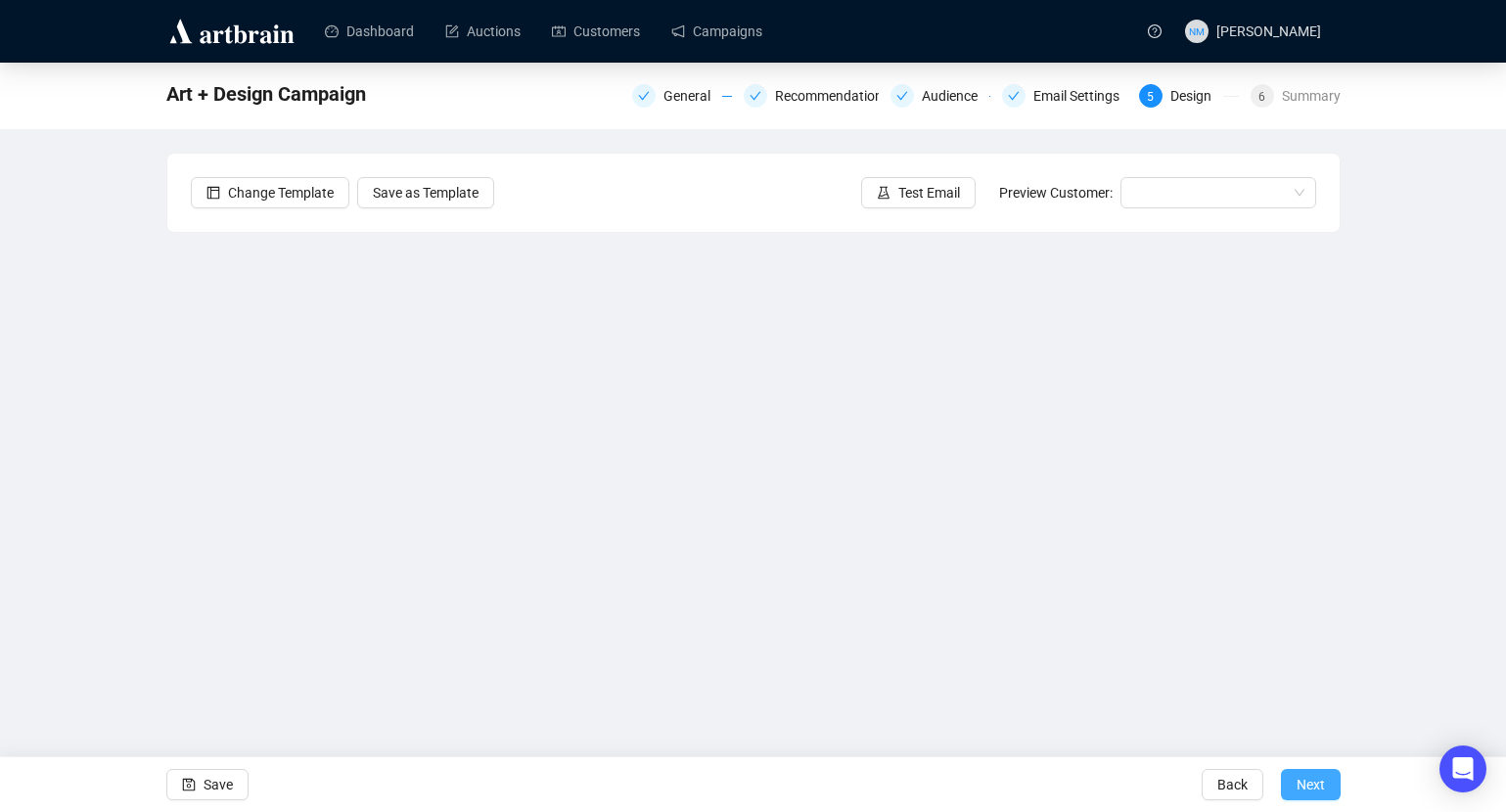
click at [1312, 763] on span "Next" at bounding box center [1310, 783] width 29 height 54
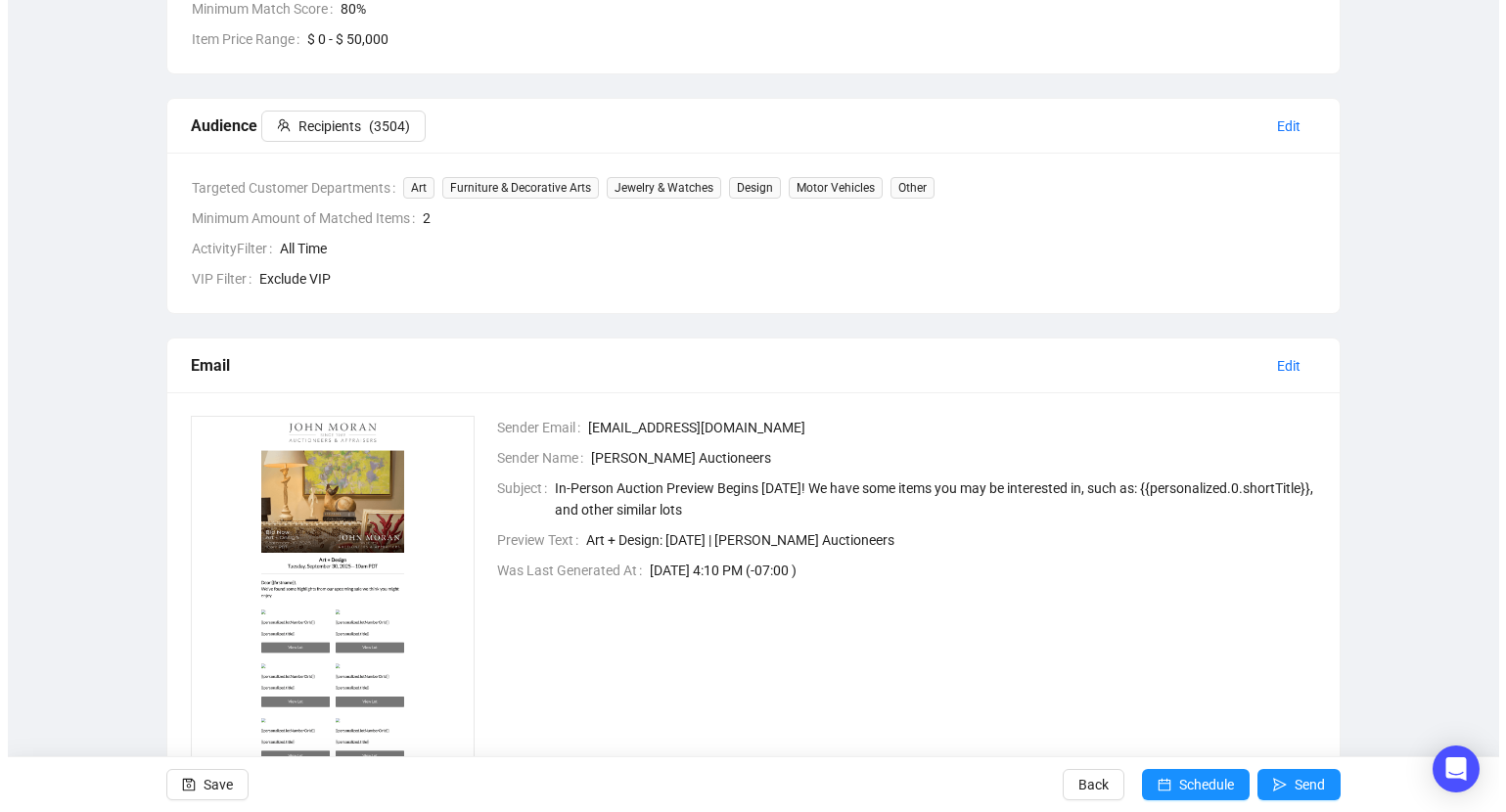
scroll to position [532, 0]
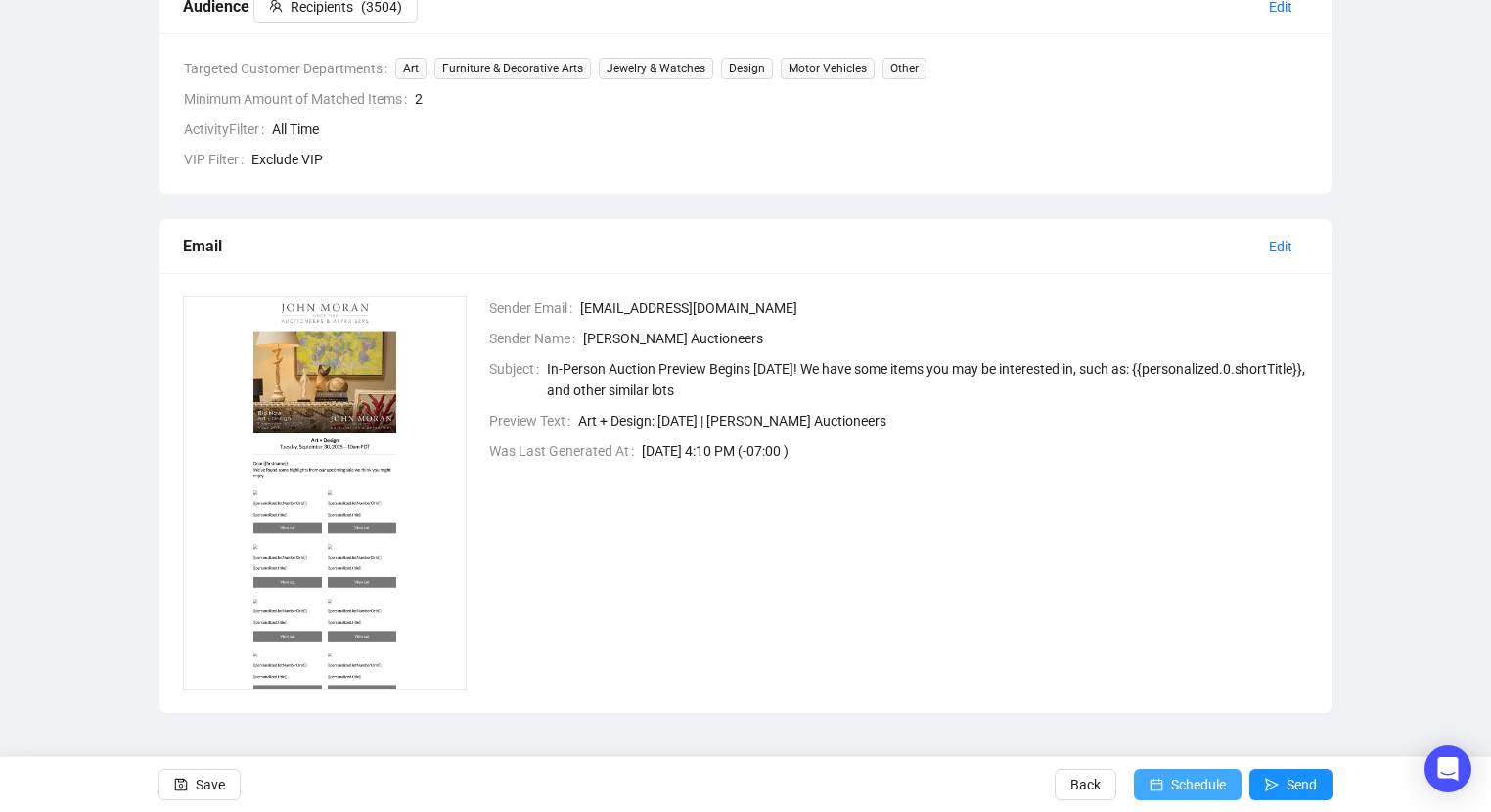
click at [1197, 763] on span "Schedule" at bounding box center [1198, 783] width 54 height 54
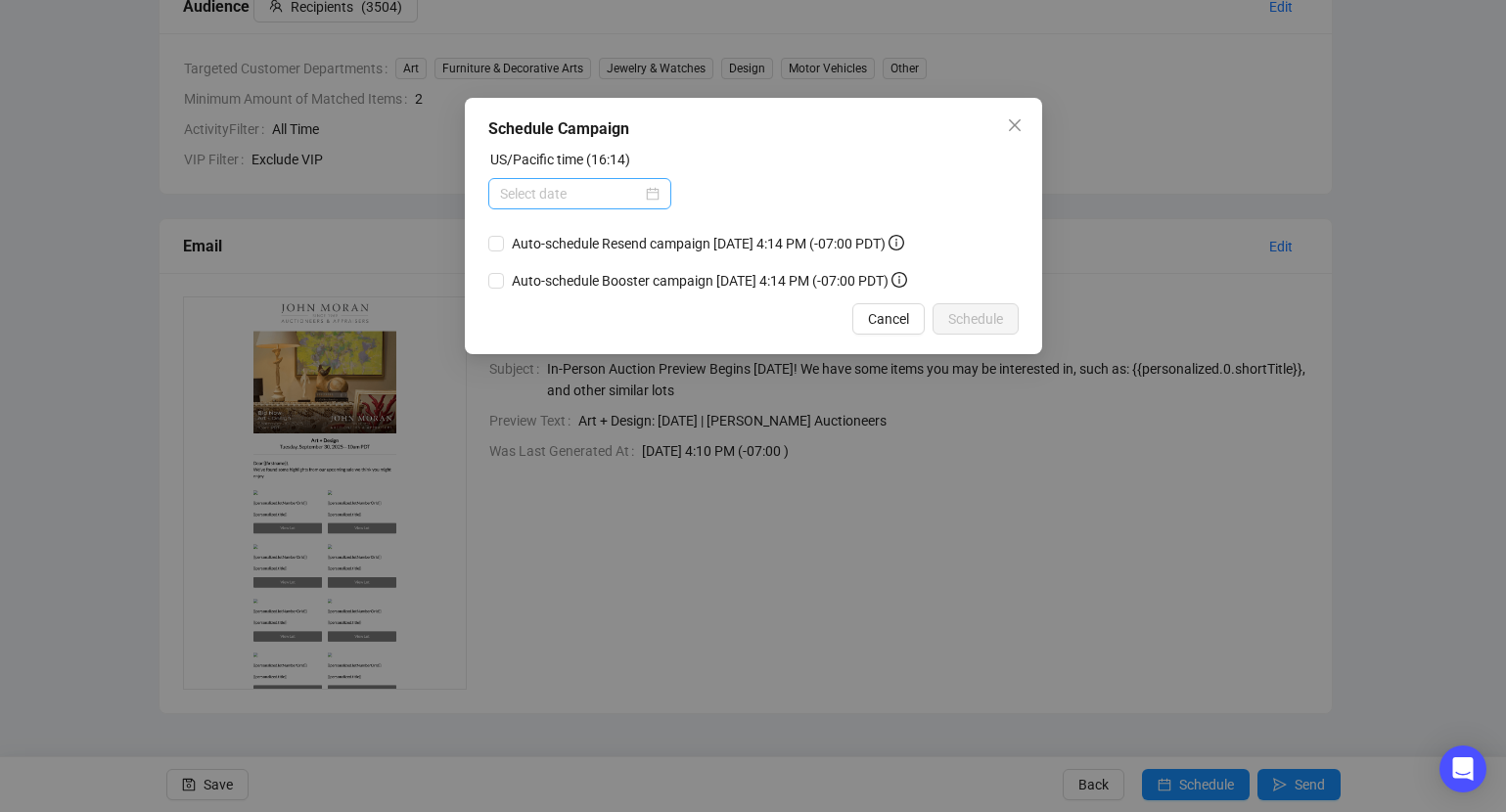
click at [650, 196] on div at bounding box center [579, 194] width 159 height 22
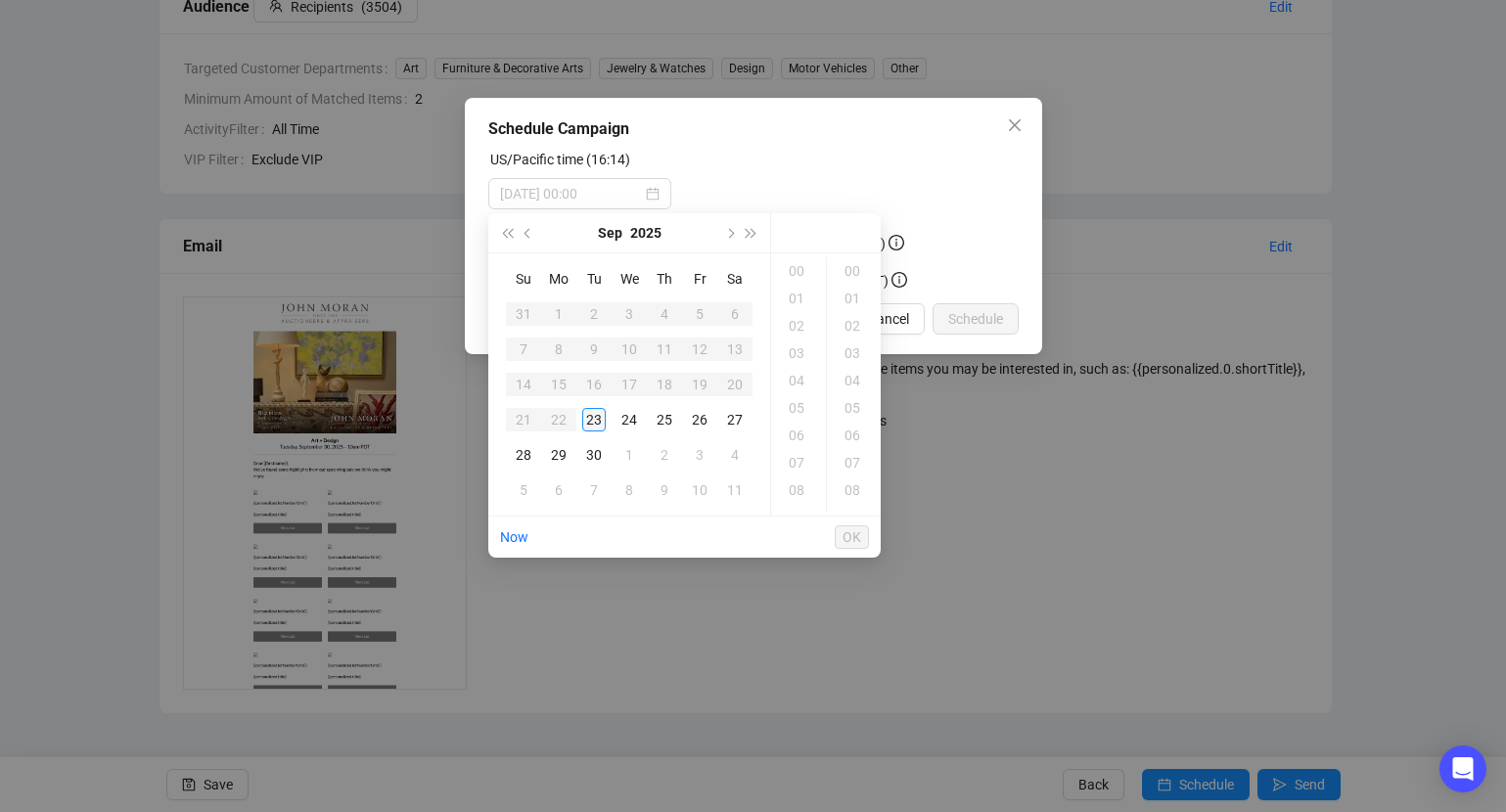
click at [593, 416] on div "23" at bounding box center [594, 420] width 24 height 24
click at [799, 330] on div "18" at bounding box center [798, 326] width 47 height 28
click at [851, 271] on div "30" at bounding box center [855, 284] width 47 height 28
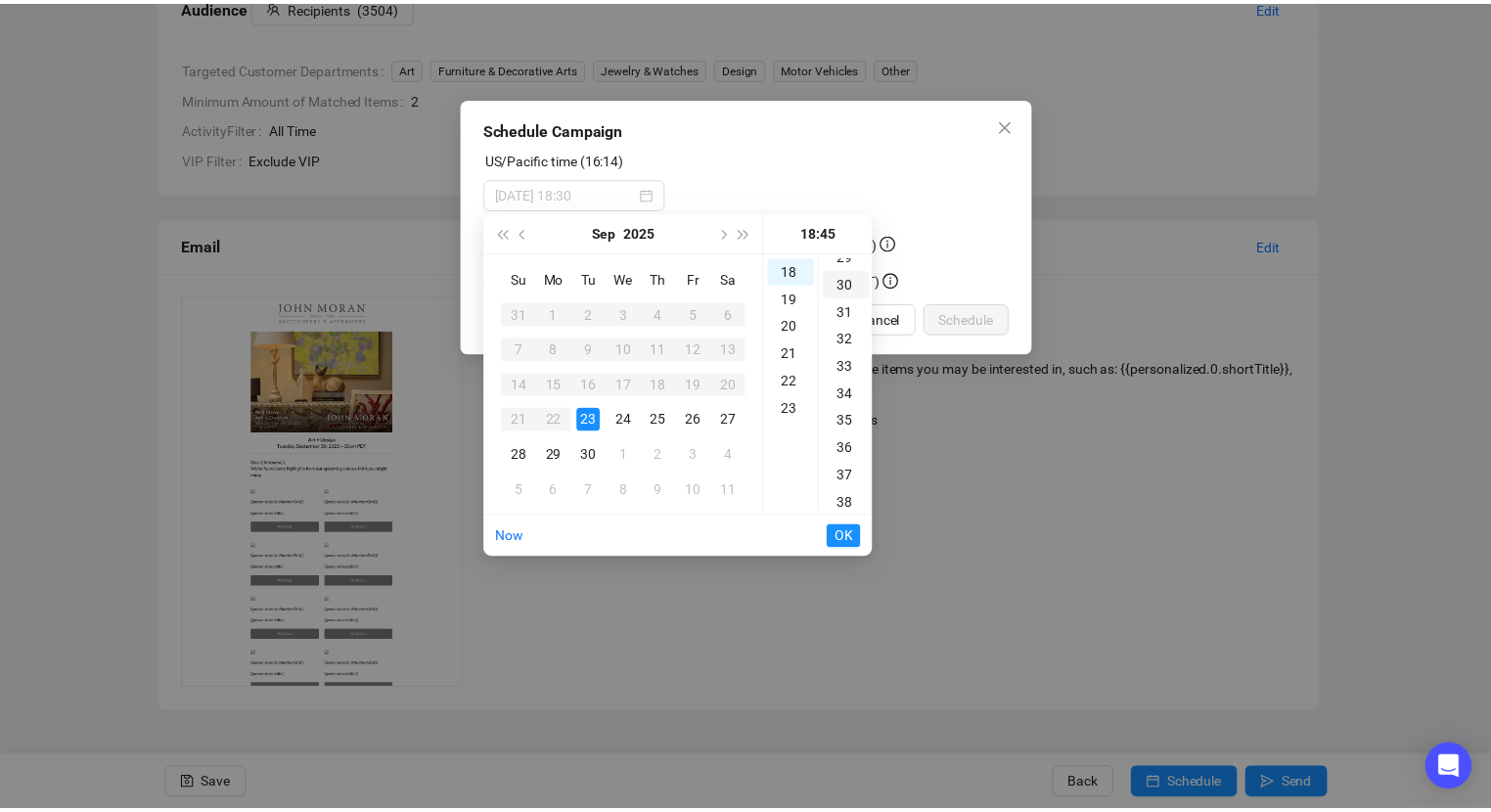
scroll to position [822, 0]
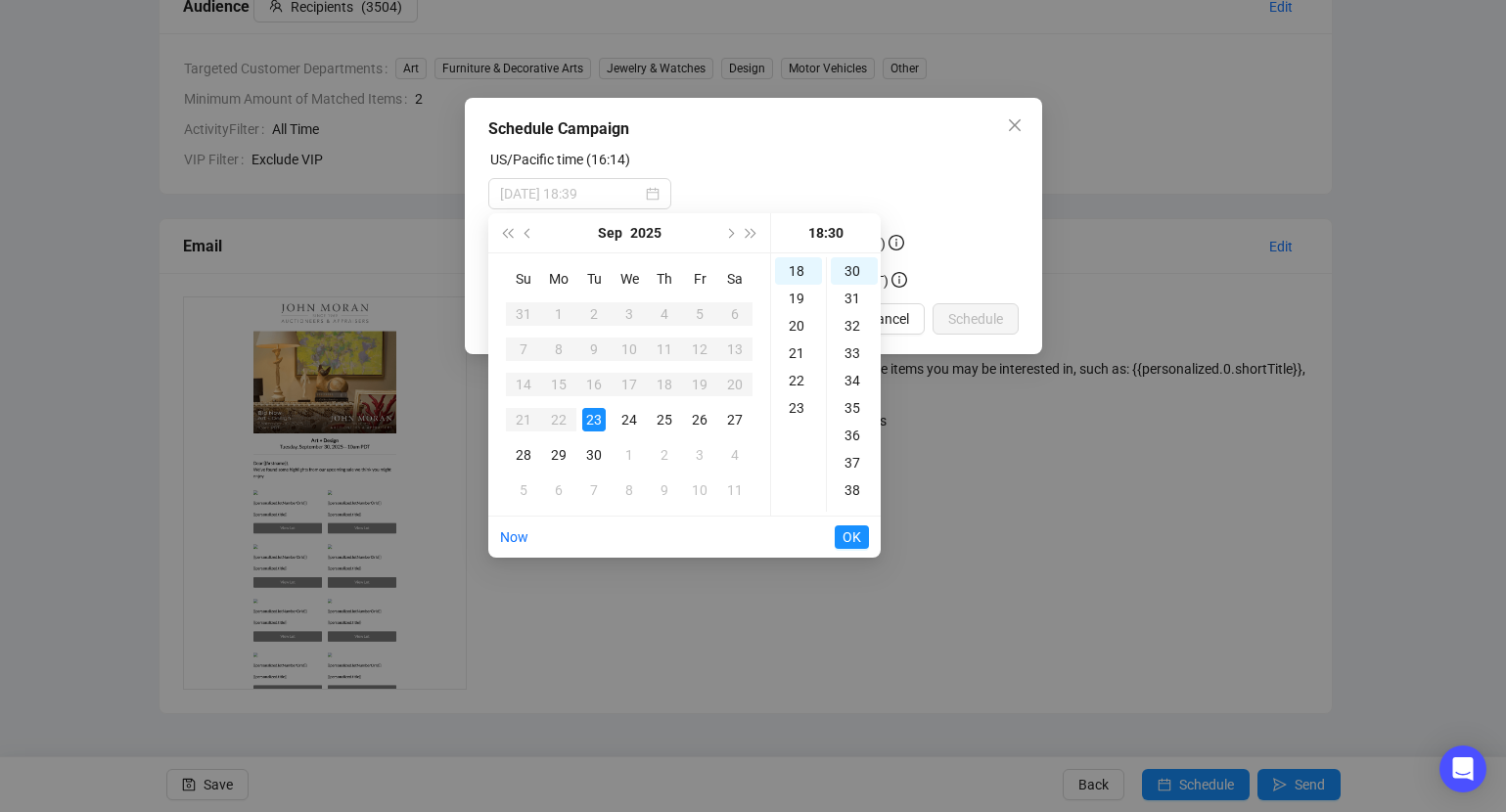
type input "[DATE] 18:30"
click at [848, 533] on span "OK" at bounding box center [851, 537] width 19 height 38
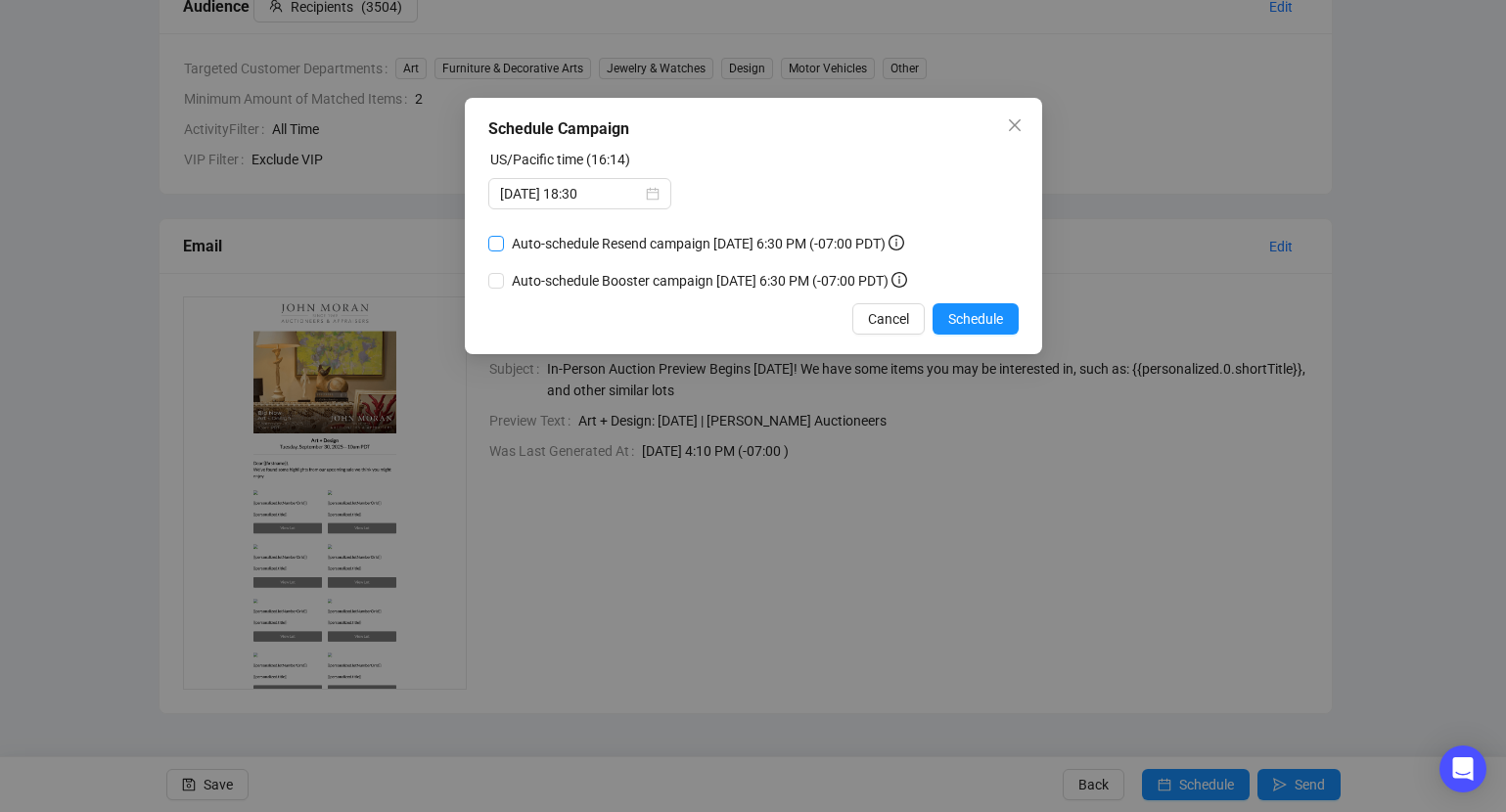
click at [489, 251] on input "Auto-schedule Resend campaign [DATE] 6:30 PM (-07:00 PDT)" at bounding box center [496, 244] width 16 height 16
click at [668, 254] on span "Auto-schedule Resend campaign [DATE] 6:30 PM (-07:00 PDT)" at bounding box center [708, 244] width 408 height 22
click at [504, 251] on input "Auto-schedule Resend campaign [DATE] 6:30 PM (-07:00 PDT)" at bounding box center [496, 244] width 16 height 16
click at [500, 251] on input "Auto-schedule Resend campaign [DATE] 6:30 PM (-07:00 PDT)" at bounding box center [496, 244] width 16 height 16
checkbox input "true"
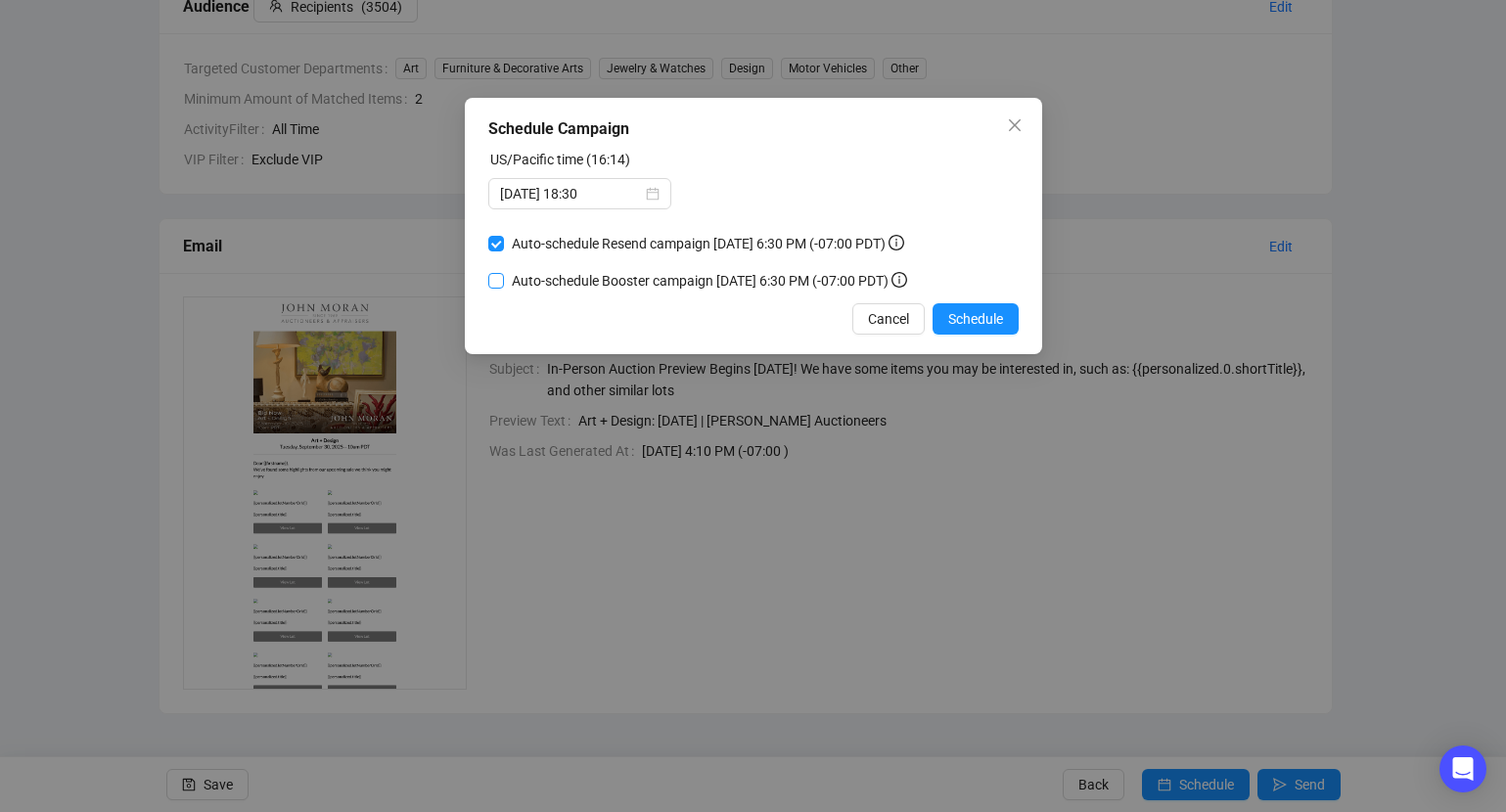
click at [496, 288] on input "Auto-schedule Booster campaign [DATE] 6:30 PM (-07:00 PDT)" at bounding box center [496, 281] width 16 height 16
checkbox input "true"
click at [687, 335] on div "Cancel Schedule" at bounding box center [753, 319] width 531 height 32
click at [969, 330] on span "Schedule" at bounding box center [974, 319] width 54 height 22
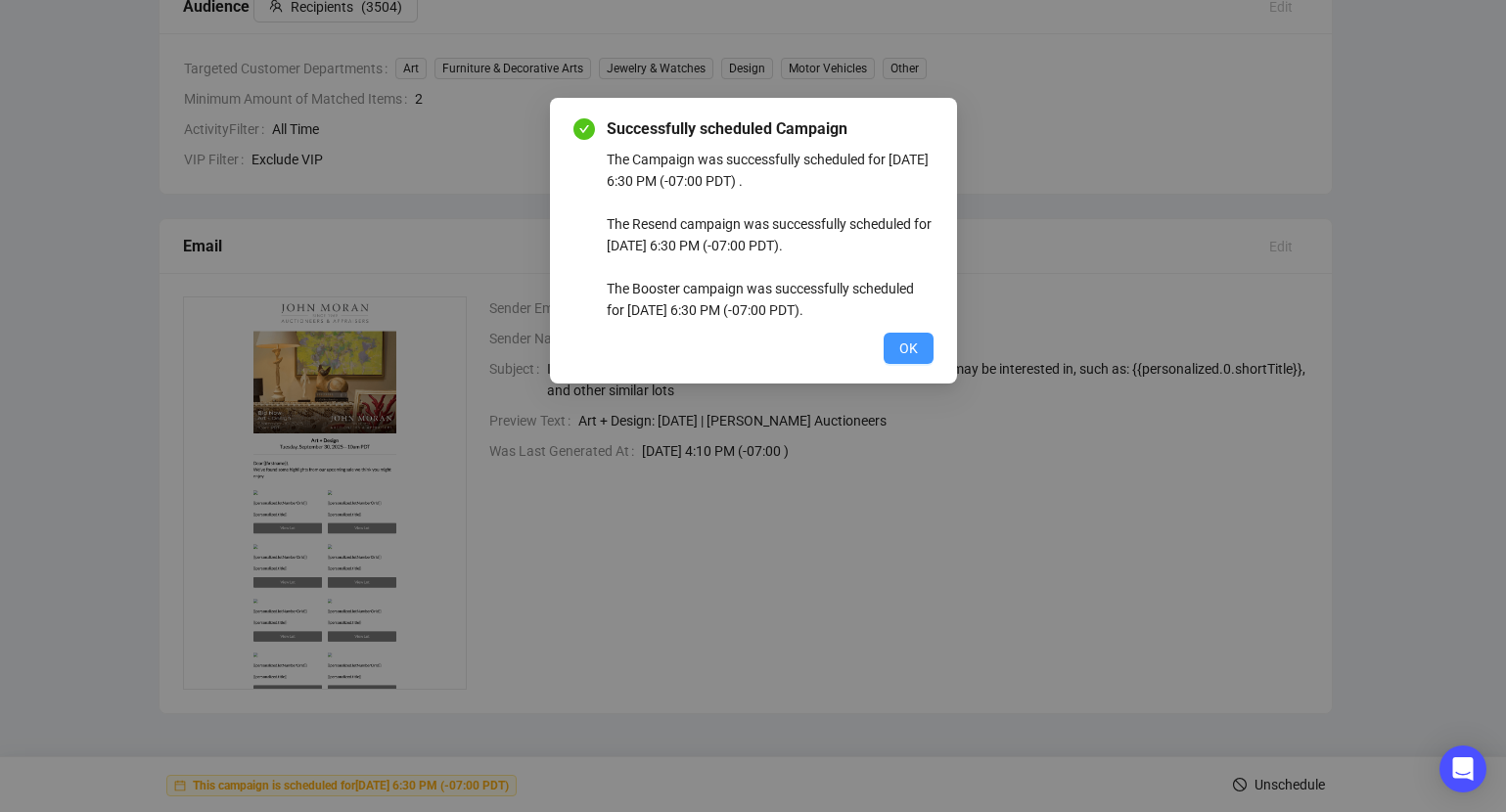
click at [901, 348] on span "OK" at bounding box center [908, 349] width 19 height 22
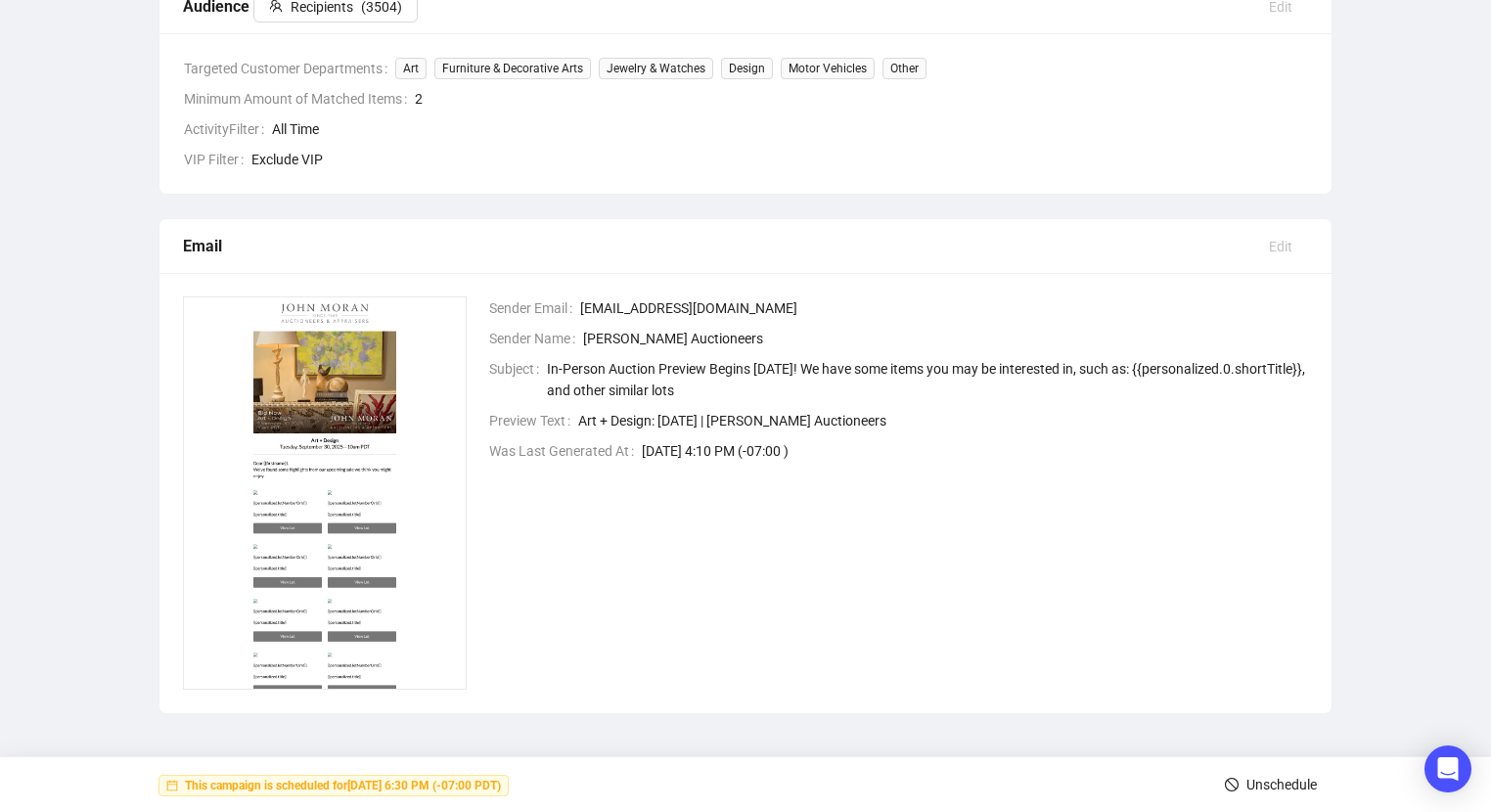
scroll to position [0, 0]
